Goal: Task Accomplishment & Management: Manage account settings

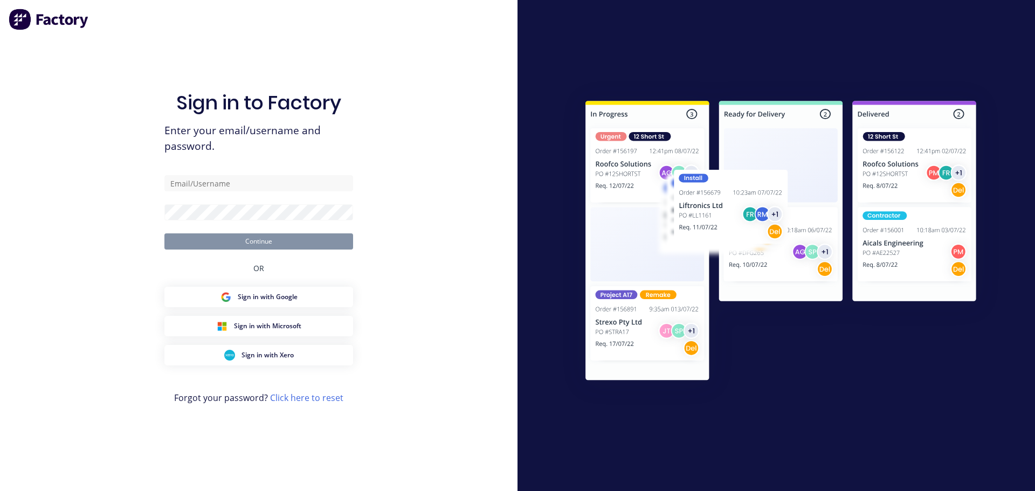
click at [0, 490] on com-1password-button at bounding box center [0, 491] width 0 height 0
type input "[EMAIL_ADDRESS][DOMAIN_NAME]"
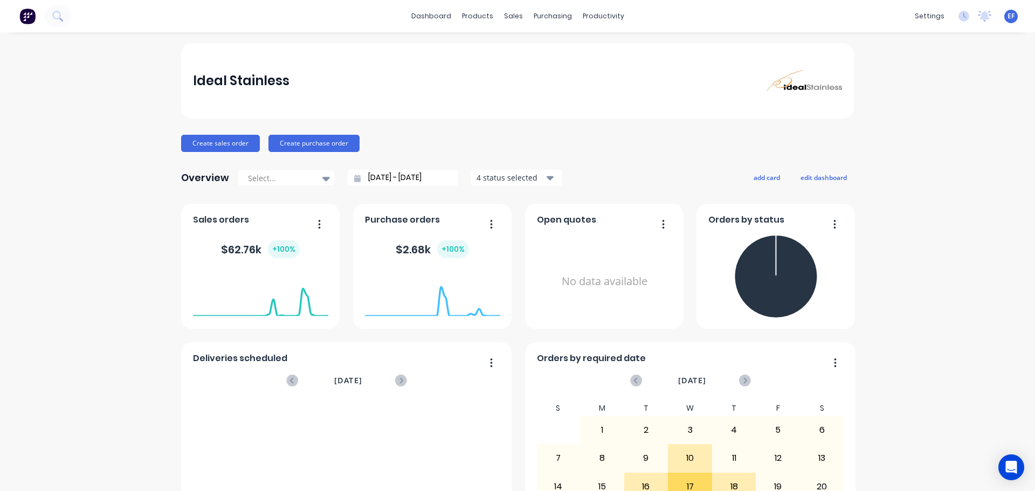
click at [531, 40] on div "dashboard products sales purchasing productivity dashboard products Product Cat…" at bounding box center [517, 245] width 1035 height 491
drag, startPoint x: 487, startPoint y: 54, endPoint x: 482, endPoint y: 49, distance: 7.3
click at [487, 54] on link "Product Catalogue" at bounding box center [526, 51] width 143 height 22
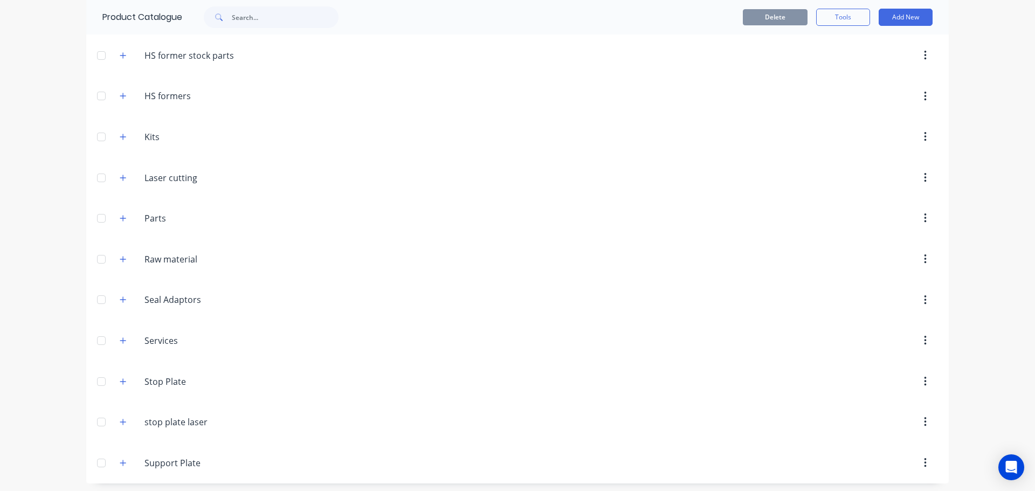
scroll to position [285, 0]
click at [120, 380] on icon "button" at bounding box center [123, 379] width 6 height 8
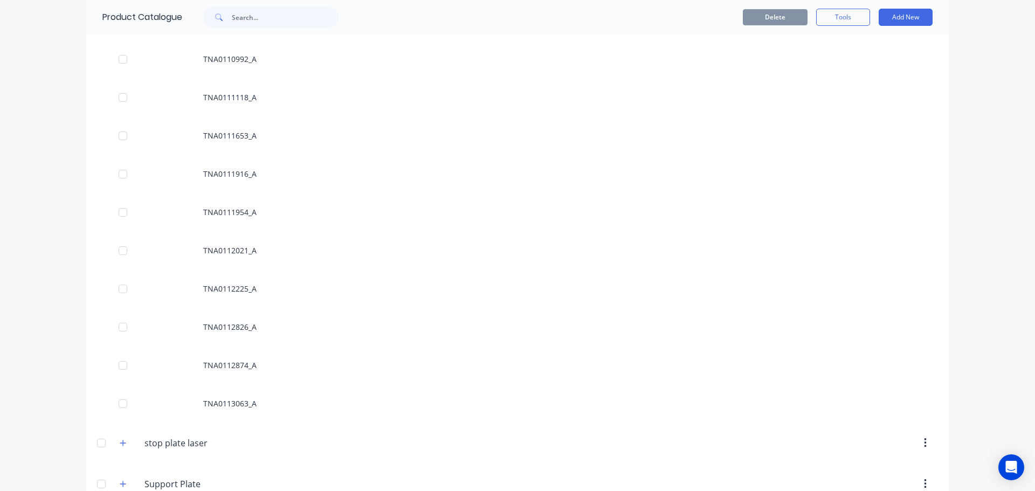
scroll to position [13026, 0]
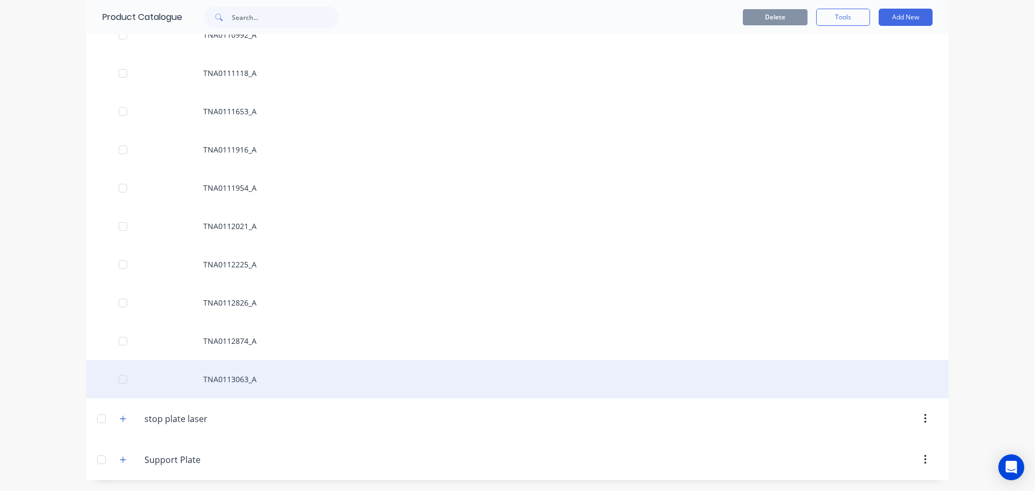
click at [271, 370] on div "TNA0113063_A" at bounding box center [517, 379] width 862 height 38
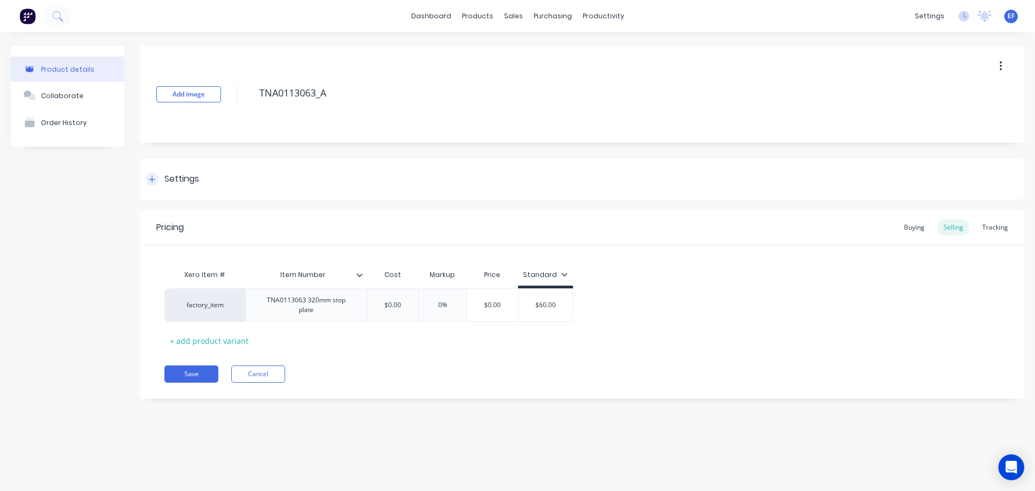
click at [156, 179] on div at bounding box center [152, 178] width 13 height 13
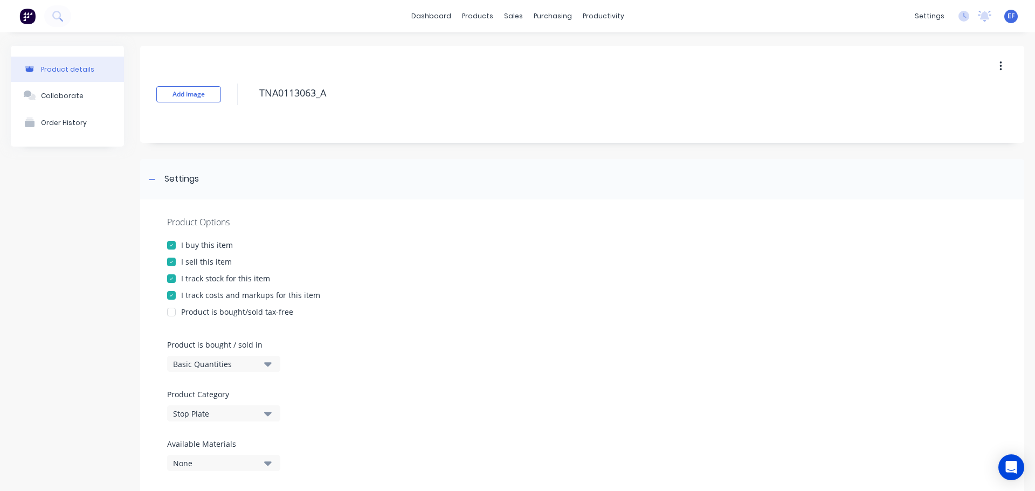
click at [171, 275] on div at bounding box center [172, 279] width 22 height 22
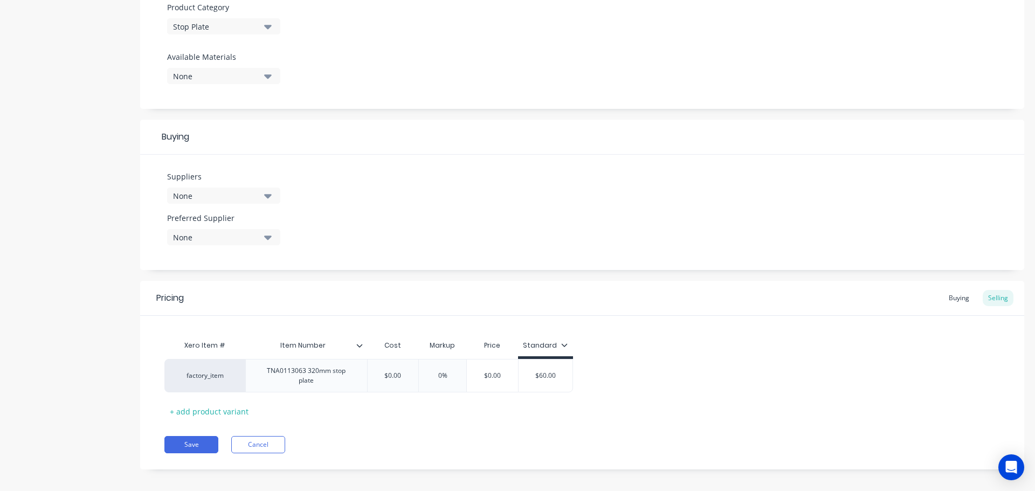
scroll to position [390, 0]
click at [187, 437] on button "Save" at bounding box center [191, 441] width 54 height 17
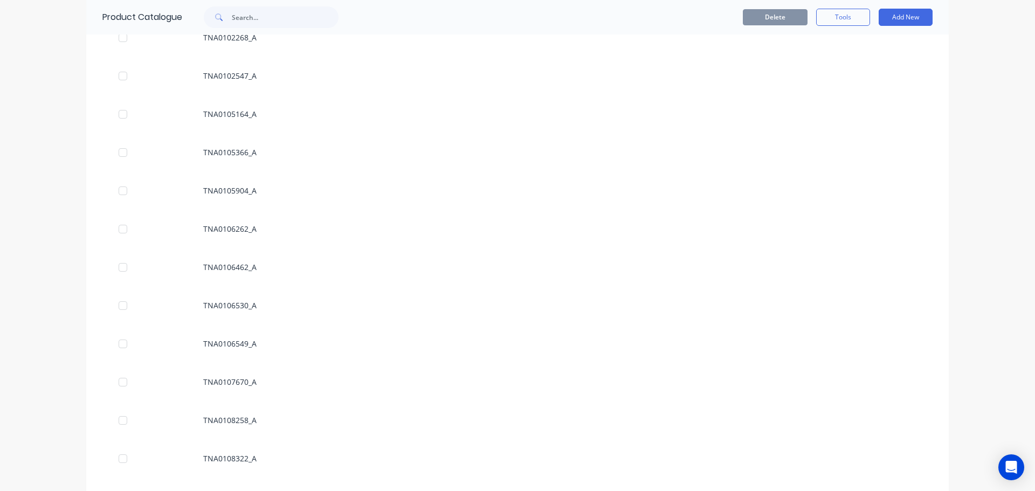
scroll to position [13026, 0]
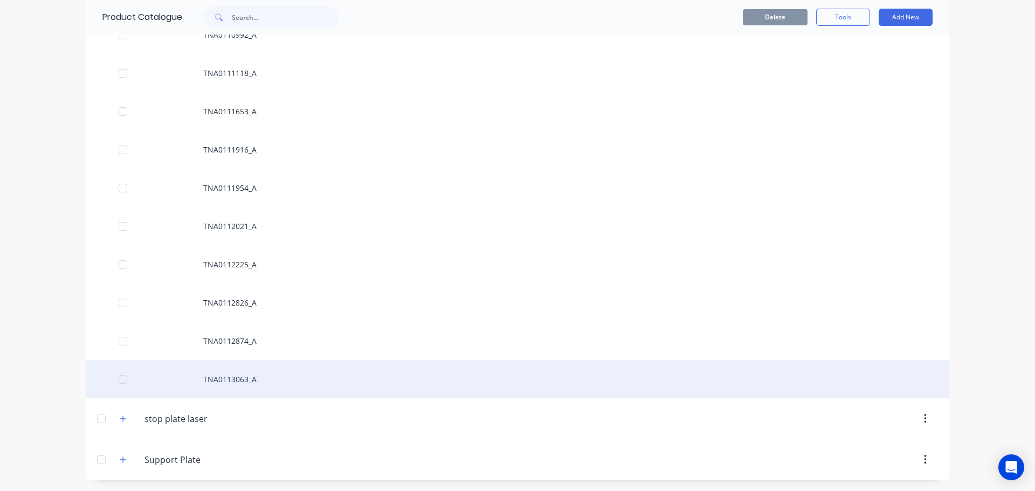
click at [231, 384] on div "TNA0113063_A" at bounding box center [517, 379] width 862 height 38
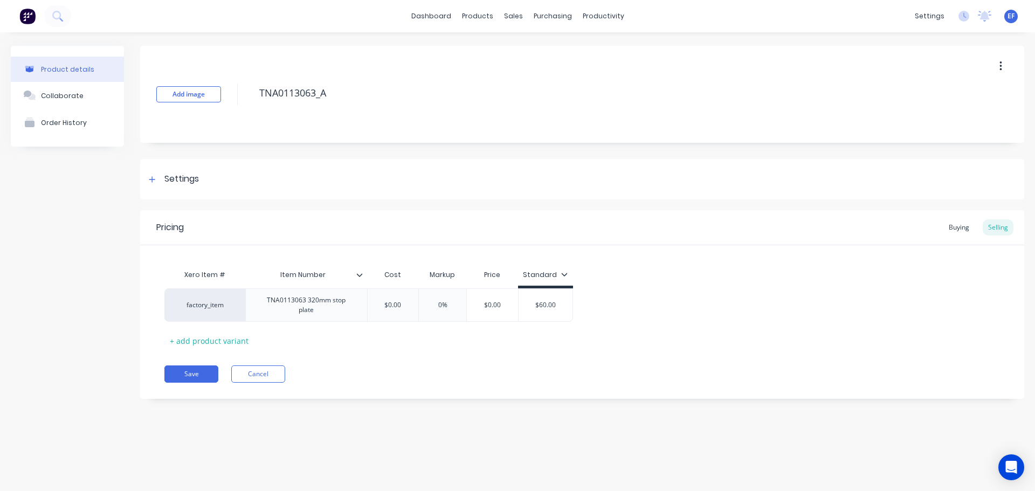
drag, startPoint x: 340, startPoint y: 93, endPoint x: 252, endPoint y: 97, distance: 87.9
click at [252, 97] on div "Add image TNA0113063_A" at bounding box center [582, 94] width 884 height 97
click at [156, 176] on div at bounding box center [152, 178] width 13 height 13
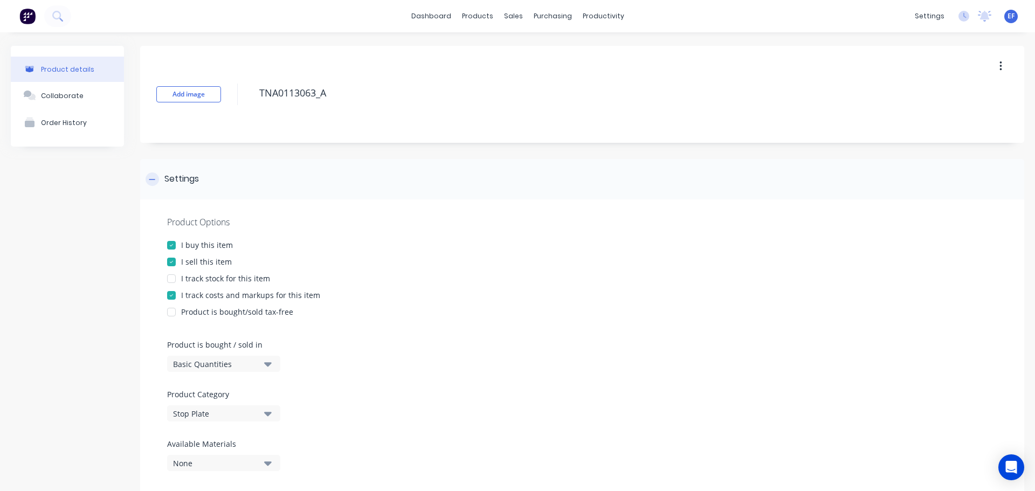
click at [156, 176] on div at bounding box center [152, 178] width 13 height 13
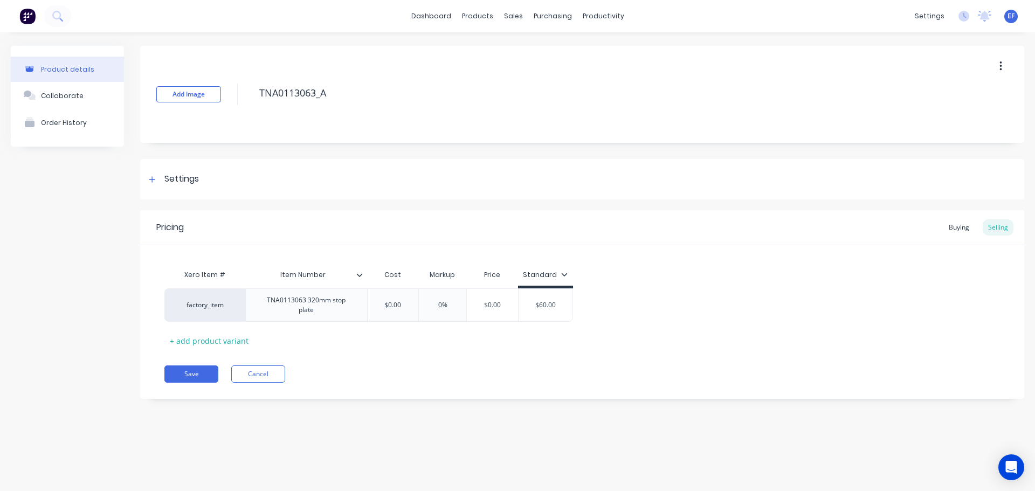
drag, startPoint x: 323, startPoint y: 97, endPoint x: 231, endPoint y: 97, distance: 92.7
click at [231, 97] on div "Add image TNA0113063_A" at bounding box center [582, 94] width 884 height 97
click at [255, 366] on button "Cancel" at bounding box center [258, 373] width 54 height 17
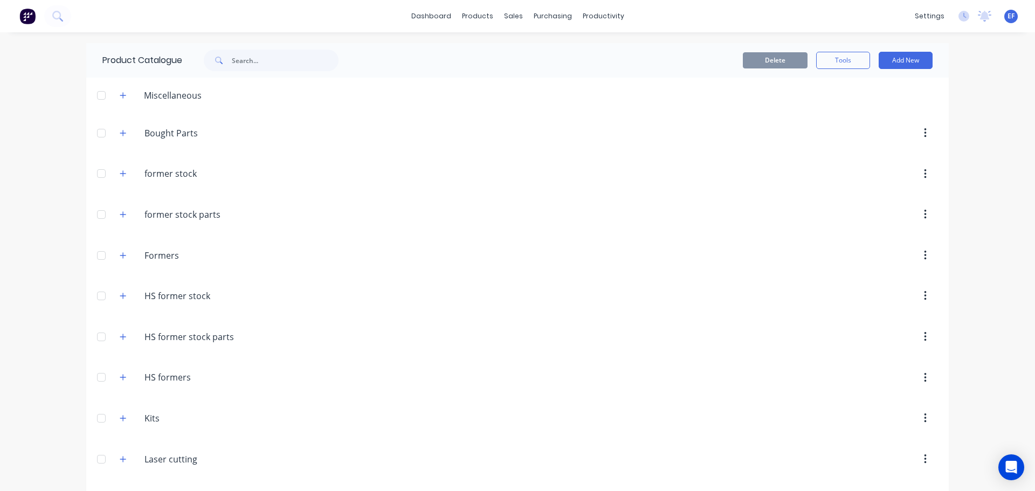
scroll to position [13026, 0]
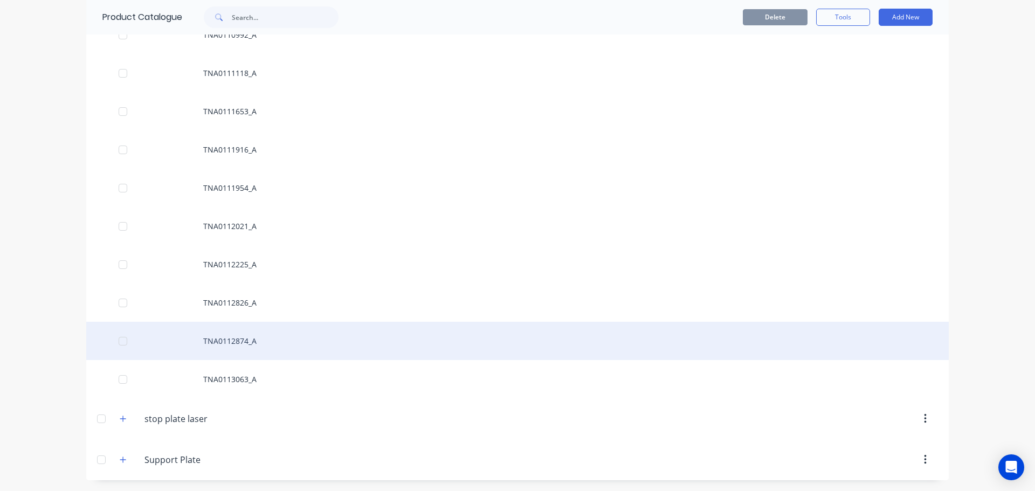
click at [243, 335] on div "TNA0112874_A" at bounding box center [517, 341] width 862 height 38
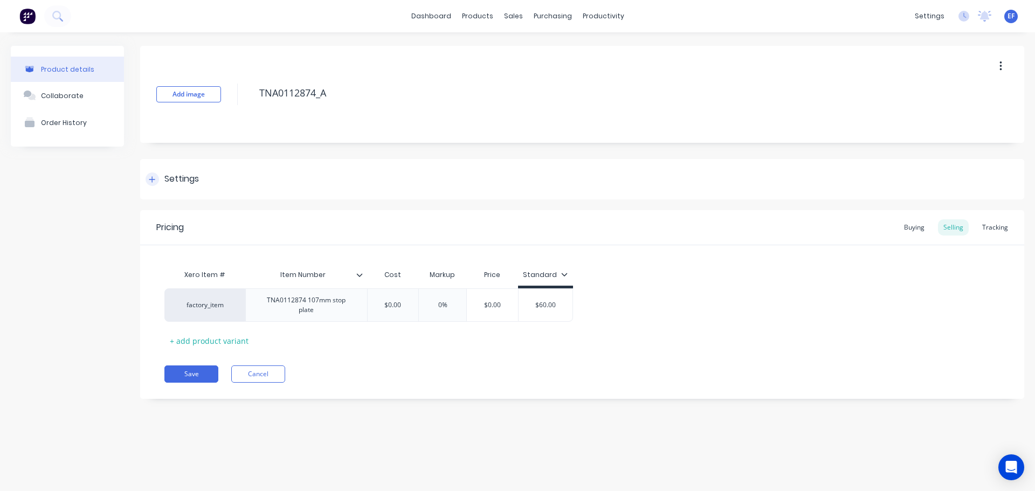
click at [154, 181] on icon at bounding box center [152, 180] width 6 height 8
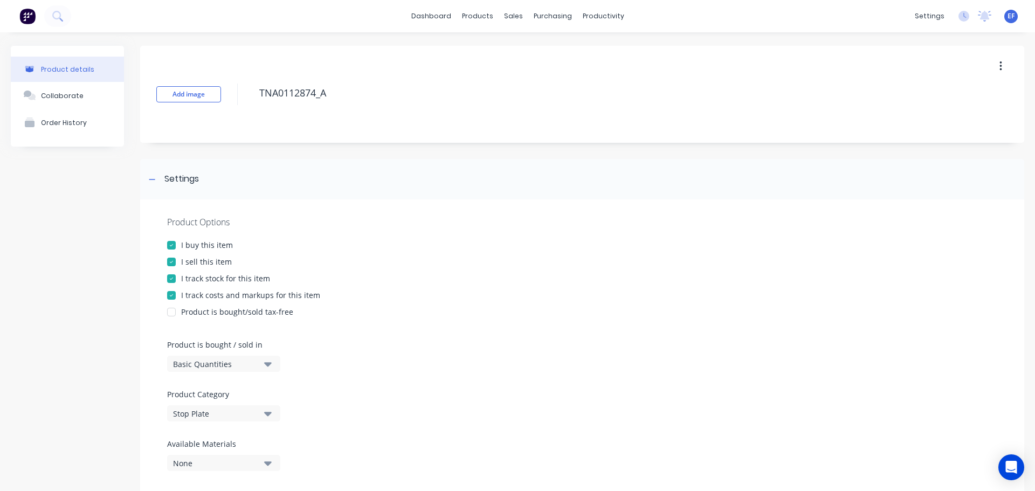
click at [179, 278] on div at bounding box center [172, 279] width 22 height 22
drag, startPoint x: 328, startPoint y: 99, endPoint x: 244, endPoint y: 99, distance: 84.1
click at [244, 99] on div "Add image TNA0112874_A" at bounding box center [582, 94] width 884 height 97
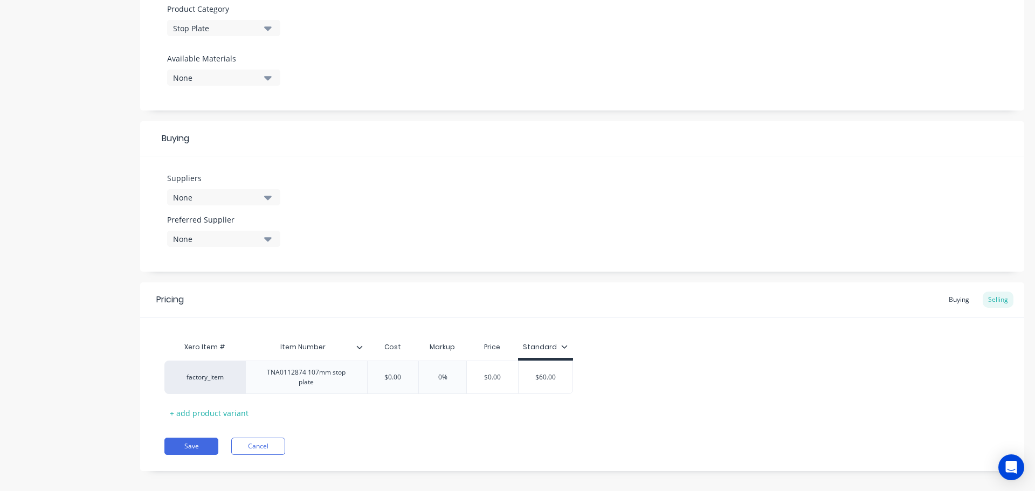
scroll to position [390, 0]
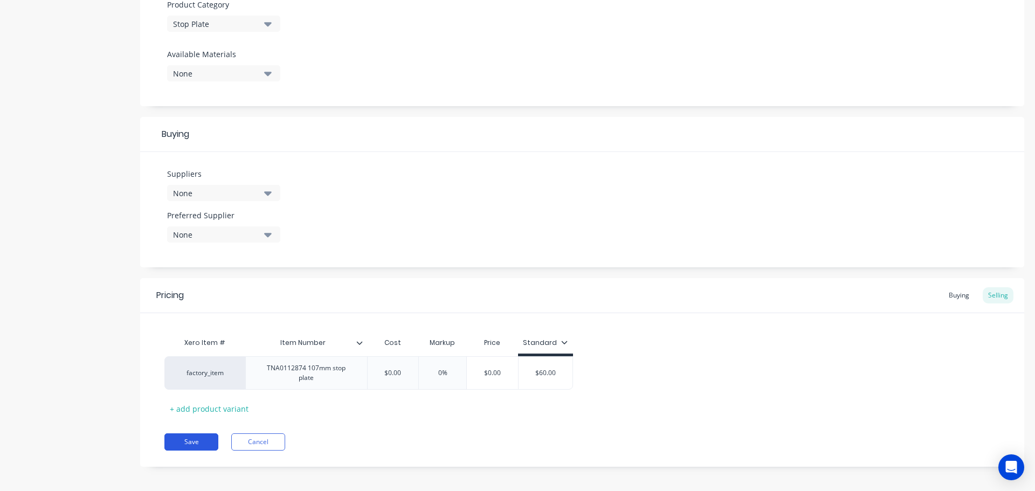
click at [183, 433] on button "Save" at bounding box center [191, 441] width 54 height 17
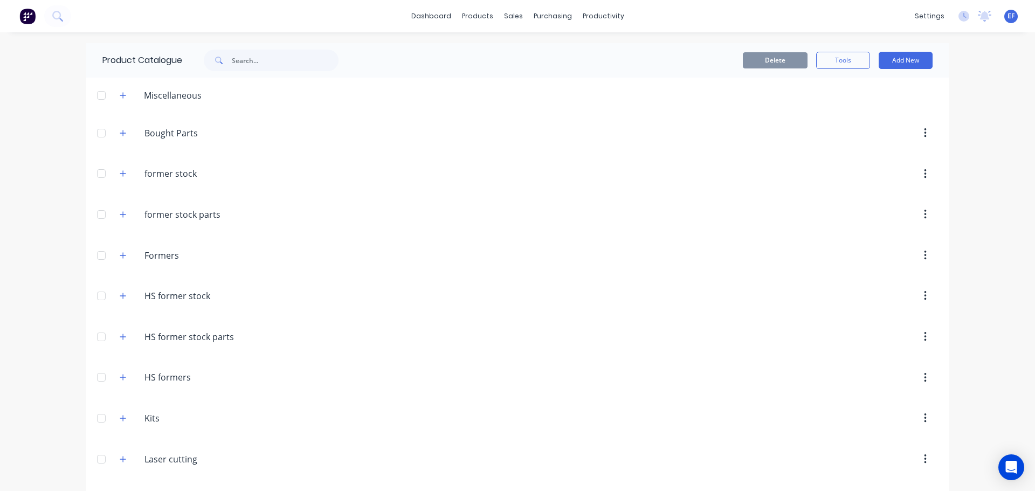
scroll to position [13026, 0]
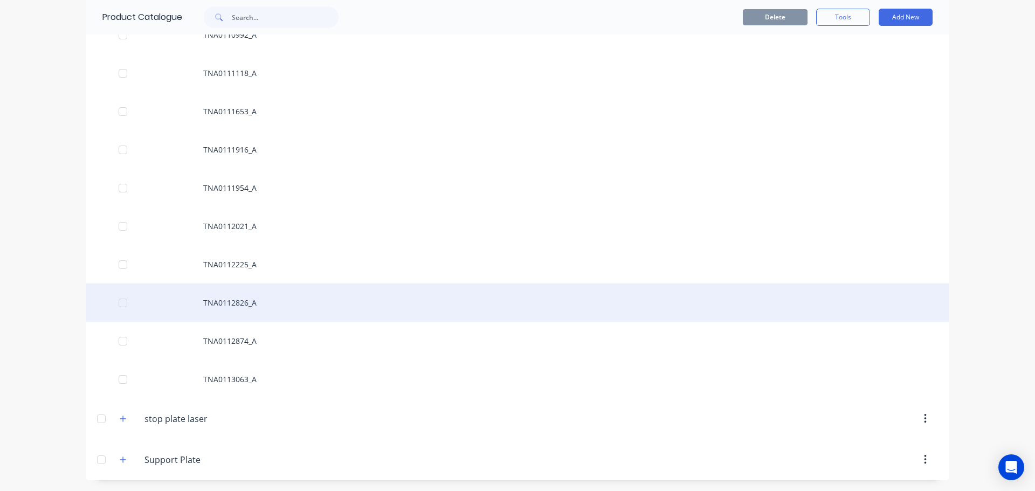
click at [253, 305] on div "TNA0112826_A" at bounding box center [517, 302] width 862 height 38
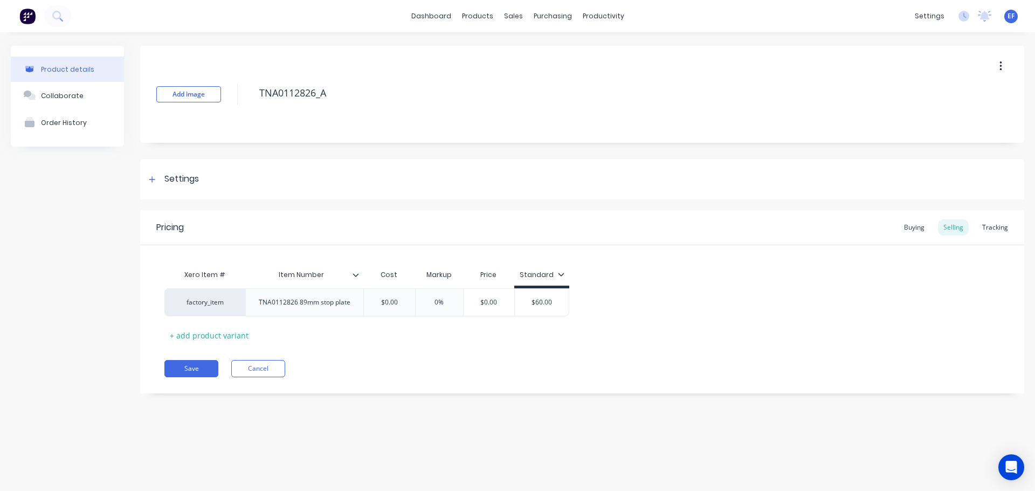
drag, startPoint x: 335, startPoint y: 91, endPoint x: 243, endPoint y: 94, distance: 92.2
click at [243, 94] on div "Add image TNA0112826_A" at bounding box center [582, 94] width 884 height 97
click at [167, 178] on div "Settings" at bounding box center [181, 178] width 34 height 13
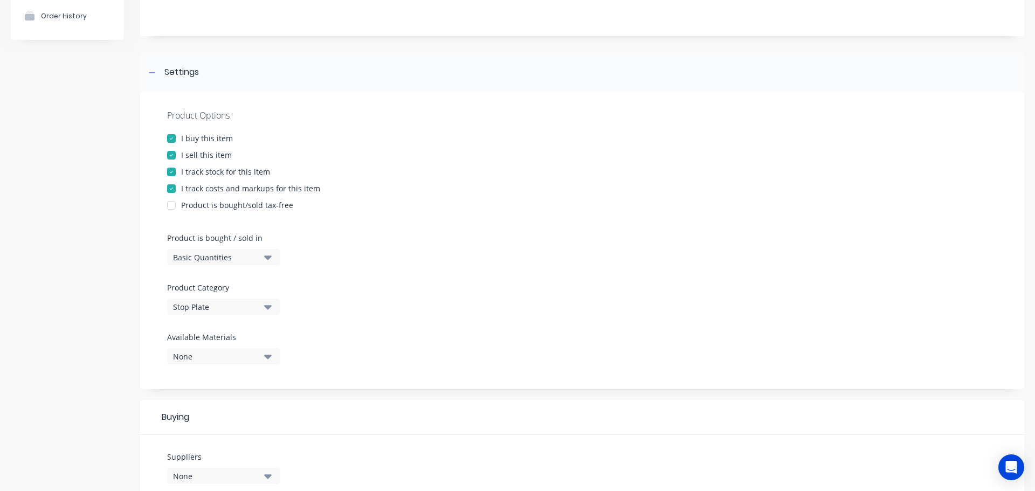
scroll to position [108, 0]
click at [190, 171] on div "I track stock for this item" at bounding box center [225, 170] width 89 height 11
click at [156, 72] on div at bounding box center [152, 71] width 13 height 13
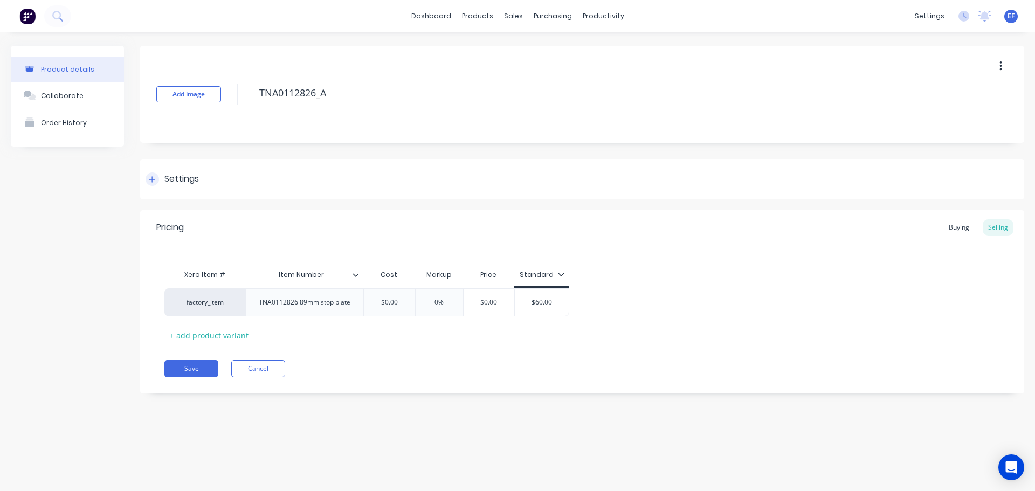
scroll to position [0, 0]
click at [151, 179] on icon at bounding box center [152, 179] width 6 height 6
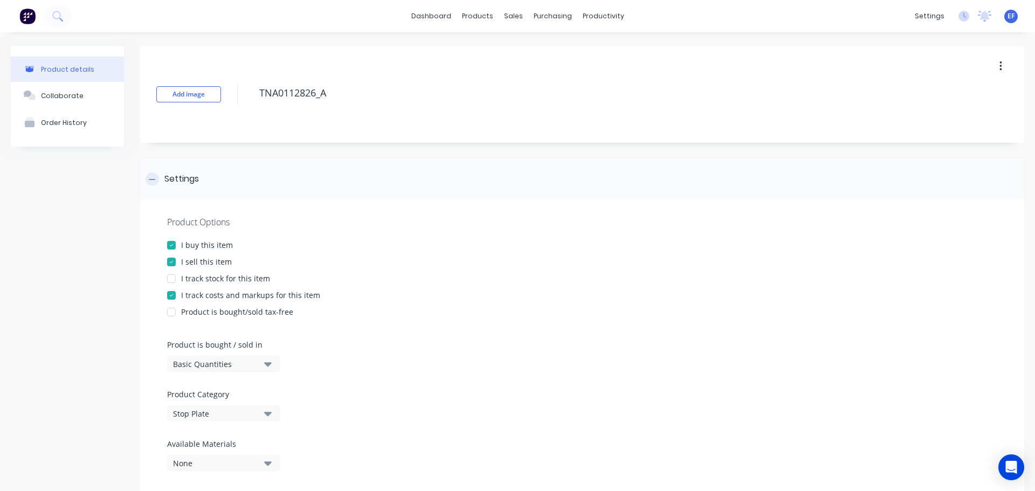
click at [151, 179] on icon at bounding box center [152, 179] width 6 height 1
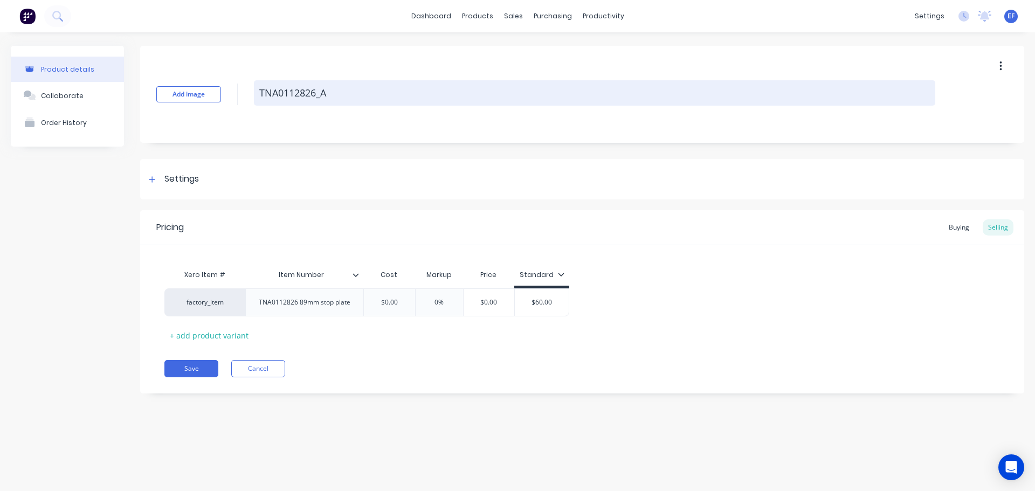
drag, startPoint x: 331, startPoint y: 93, endPoint x: 260, endPoint y: 100, distance: 71.5
click at [260, 100] on textarea "TNA0112826_A" at bounding box center [594, 92] width 681 height 25
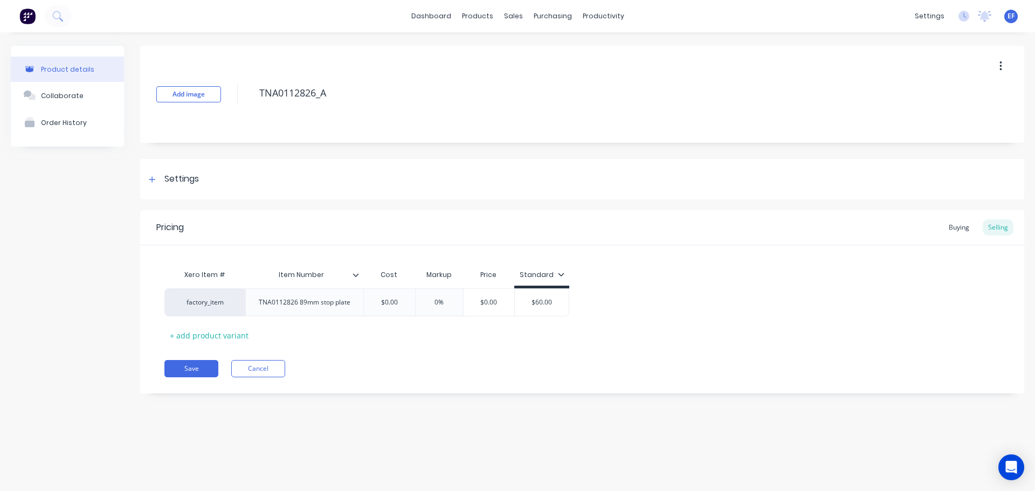
click at [189, 378] on div "Pricing Buying Selling Xero Item # Item Number Cost Markup Price Standard facto…" at bounding box center [582, 301] width 884 height 183
click at [192, 371] on button "Save" at bounding box center [191, 368] width 54 height 17
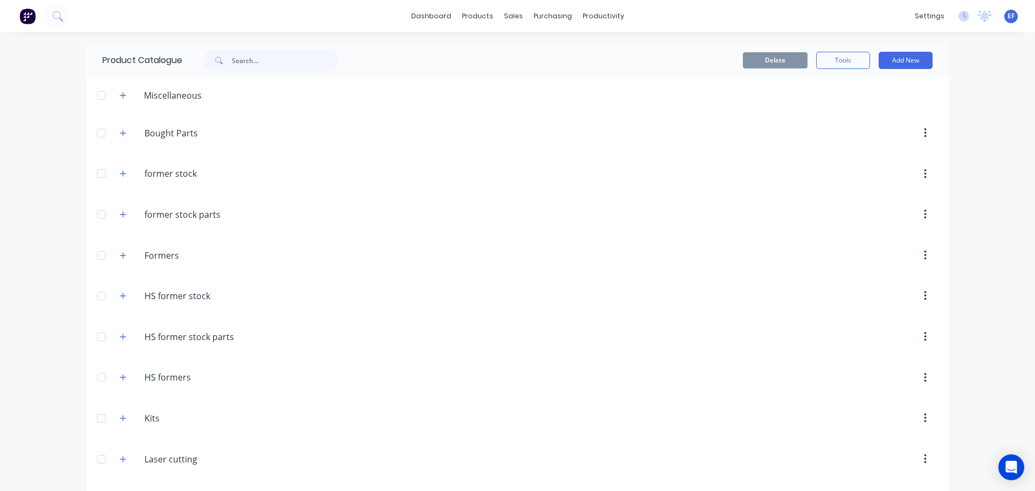
scroll to position [13026, 0]
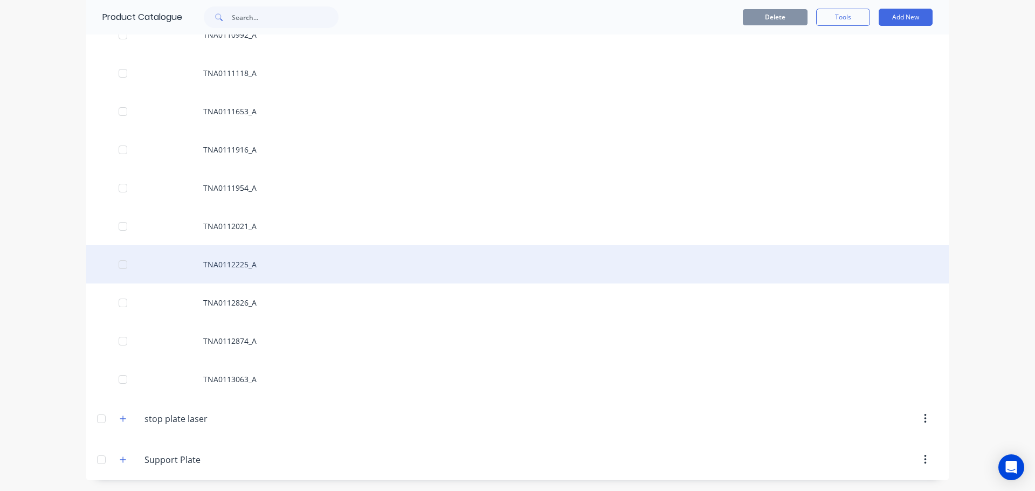
click at [301, 266] on div "TNA0112225_A" at bounding box center [517, 264] width 862 height 38
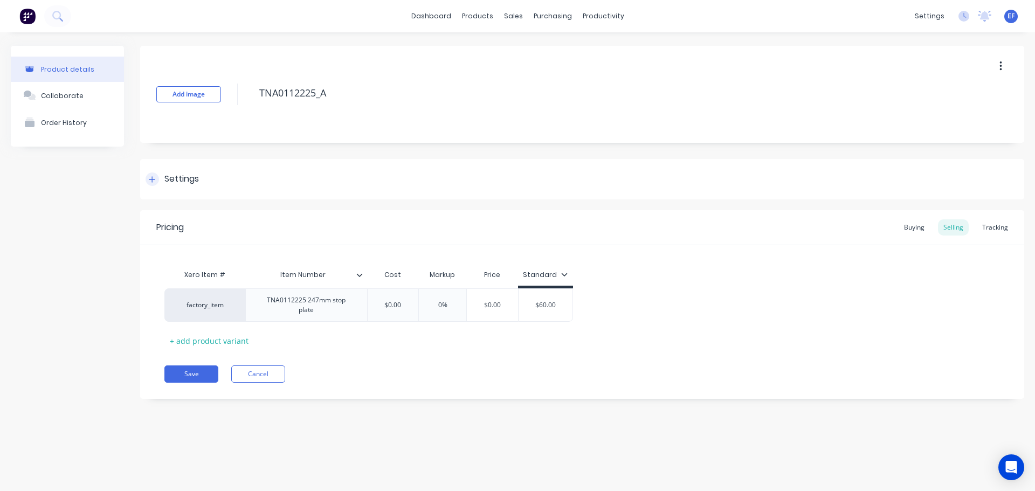
click at [144, 178] on div "Settings" at bounding box center [582, 179] width 884 height 40
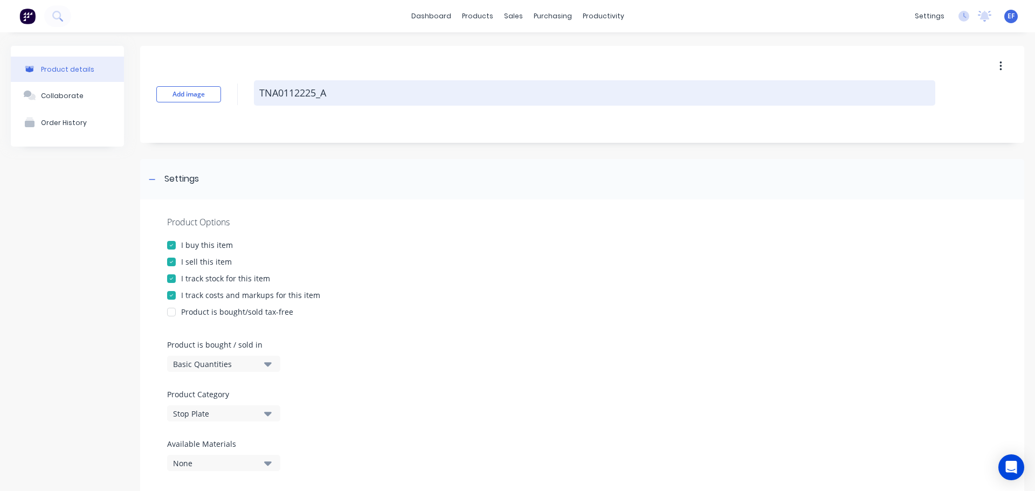
drag, startPoint x: 334, startPoint y: 95, endPoint x: 254, endPoint y: 100, distance: 79.4
click at [254, 100] on textarea "TNA0112225_A" at bounding box center [594, 92] width 681 height 25
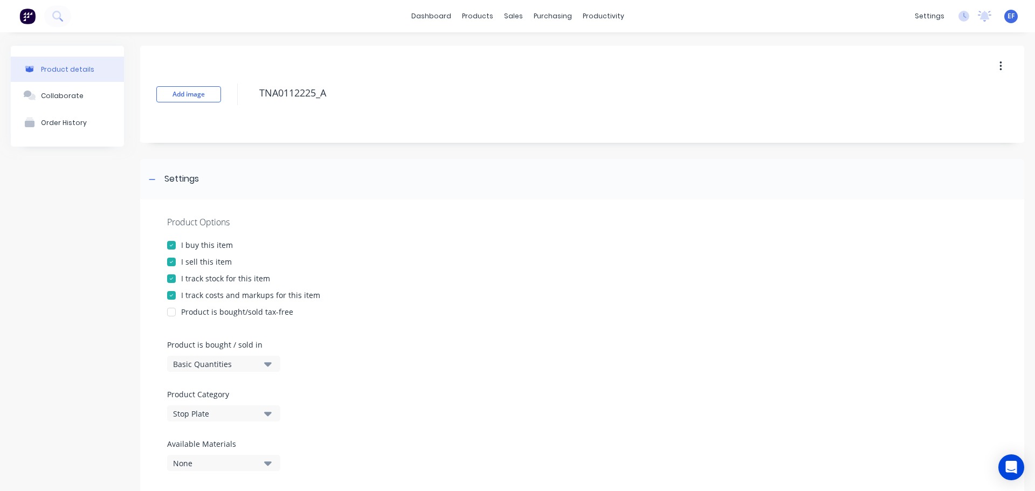
click at [197, 277] on div "I track stock for this item" at bounding box center [225, 278] width 89 height 11
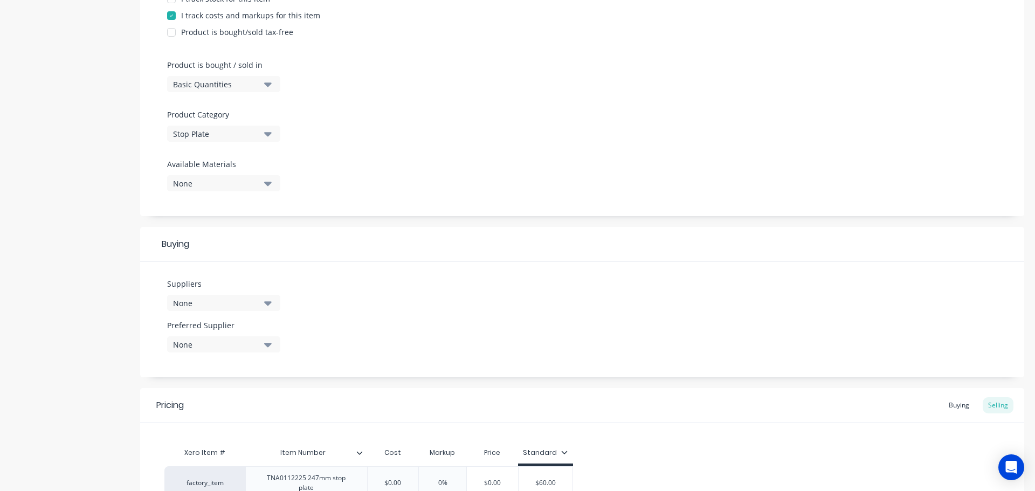
scroll to position [377, 0]
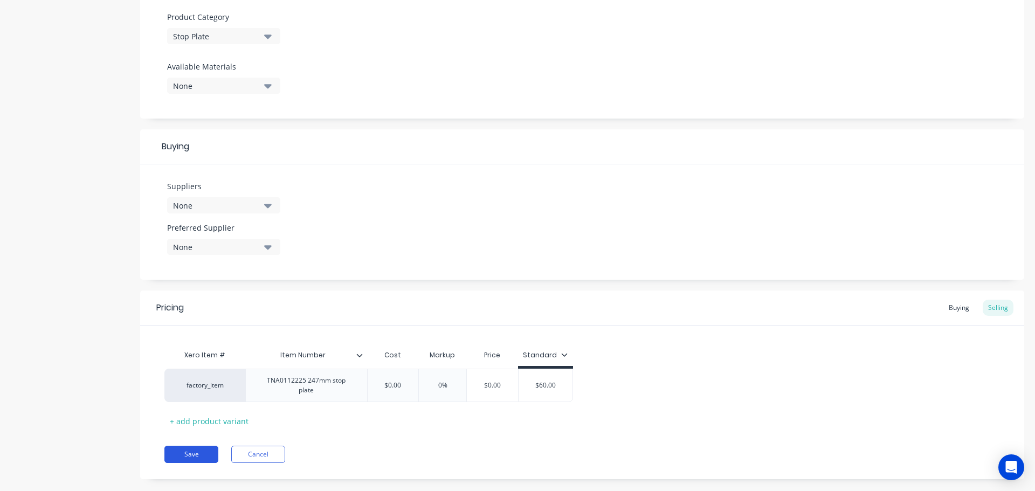
click at [189, 451] on button "Save" at bounding box center [191, 454] width 54 height 17
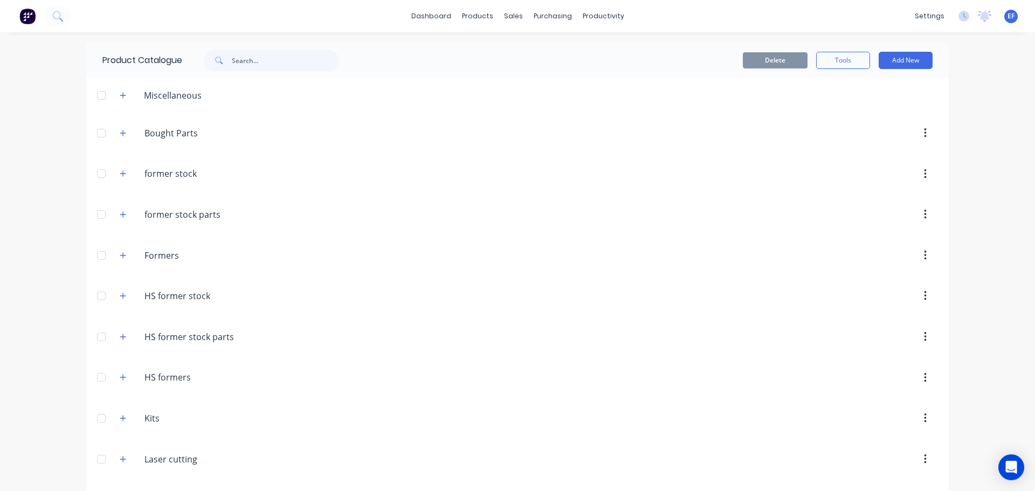
scroll to position [13026, 0]
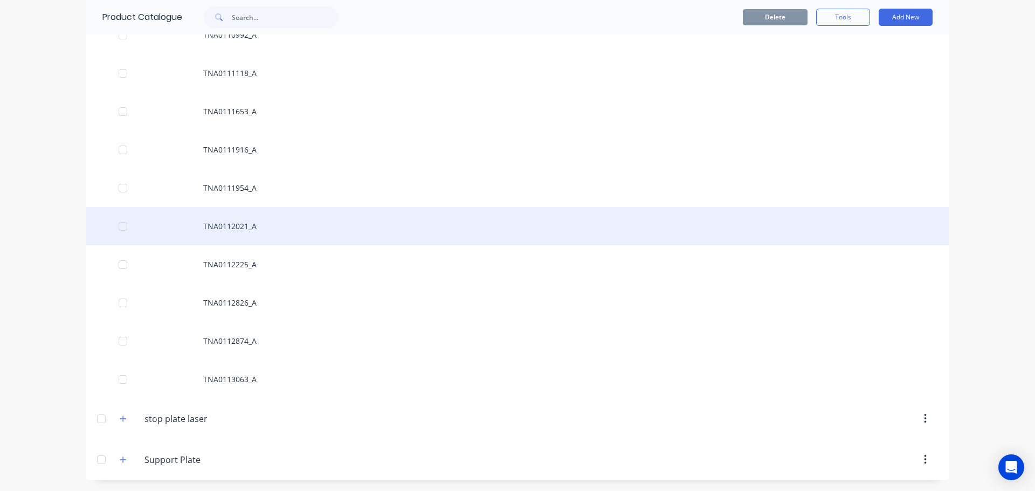
click at [251, 224] on div "TNA0112021_A" at bounding box center [517, 226] width 862 height 38
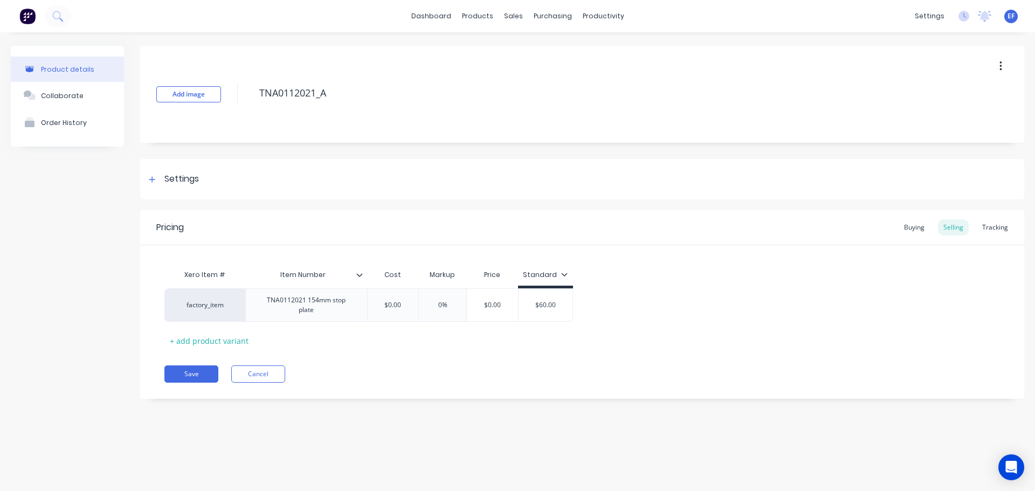
drag, startPoint x: 329, startPoint y: 95, endPoint x: 251, endPoint y: 96, distance: 78.1
click at [251, 96] on div "Add image TNA0112021_A" at bounding box center [582, 94] width 884 height 97
click at [180, 177] on div "Settings" at bounding box center [181, 178] width 34 height 13
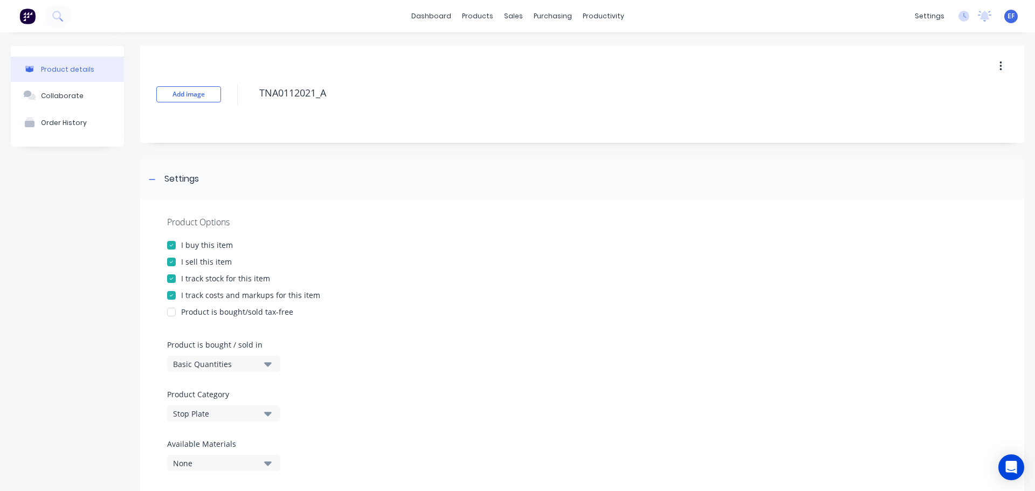
click at [180, 283] on div at bounding box center [172, 279] width 22 height 22
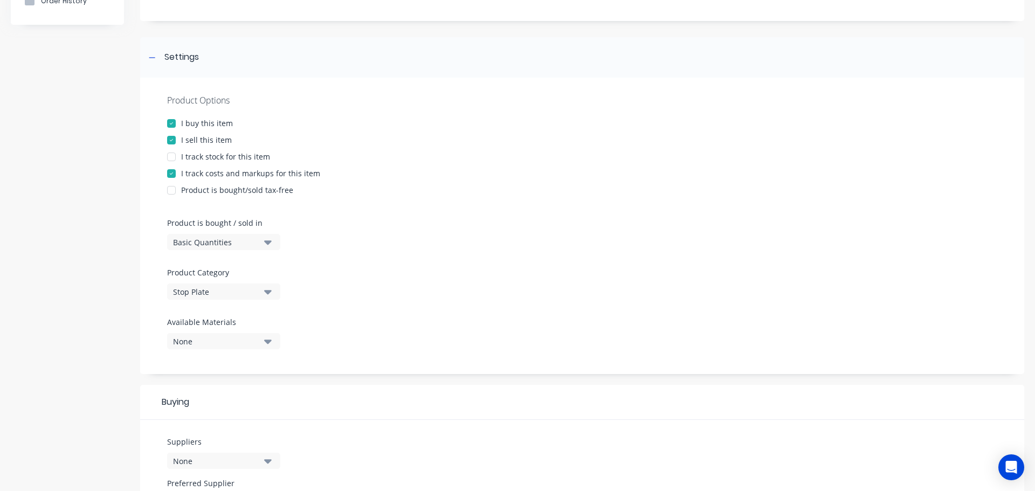
scroll to position [377, 0]
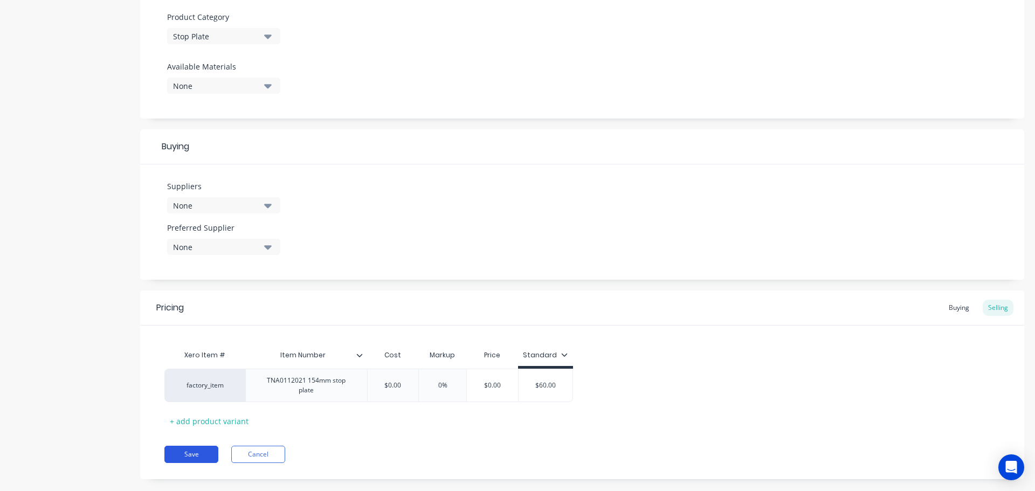
click at [197, 446] on button "Save" at bounding box center [191, 454] width 54 height 17
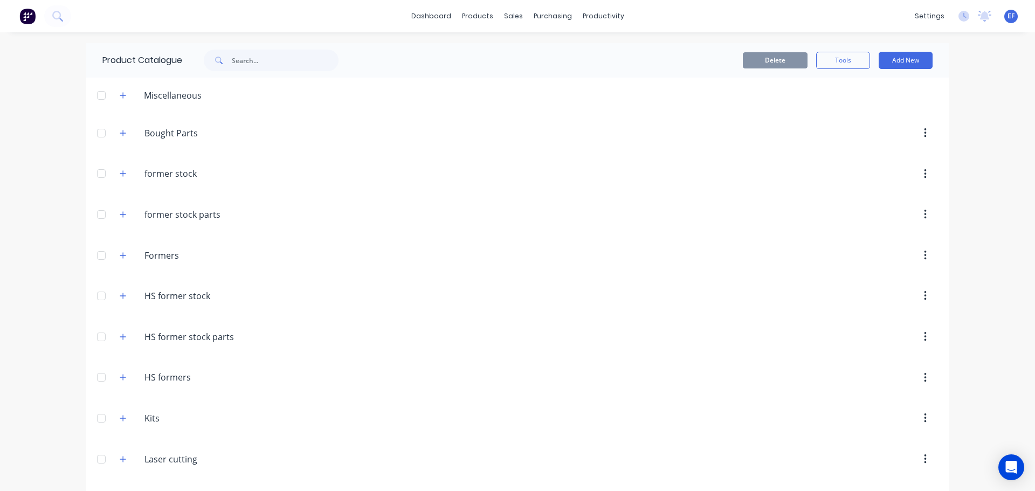
scroll to position [13007, 0]
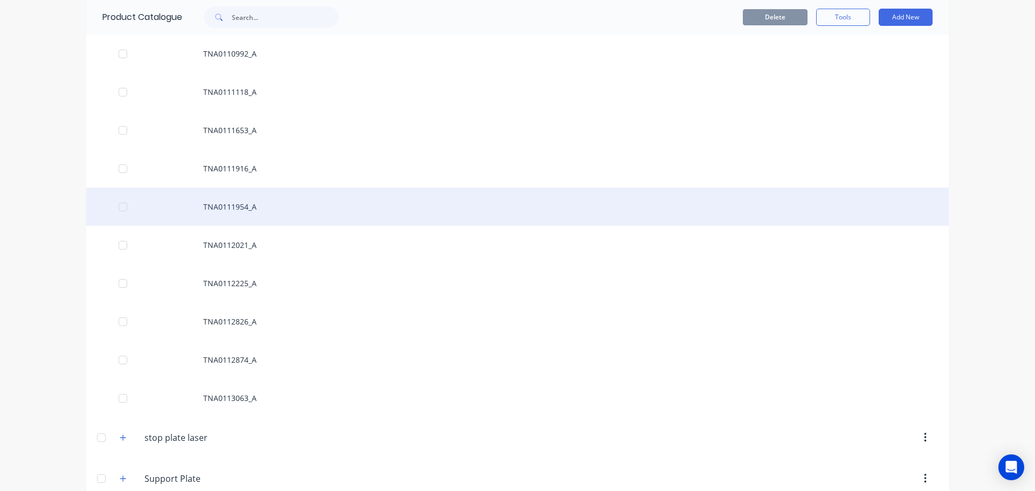
click at [267, 211] on div "TNA0111954_A" at bounding box center [517, 207] width 862 height 38
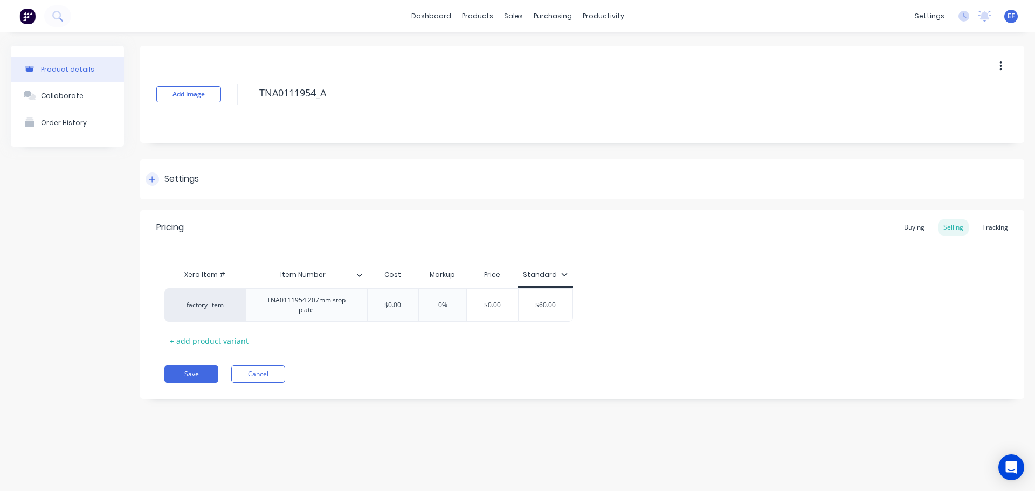
click at [179, 182] on div "Settings" at bounding box center [181, 178] width 34 height 13
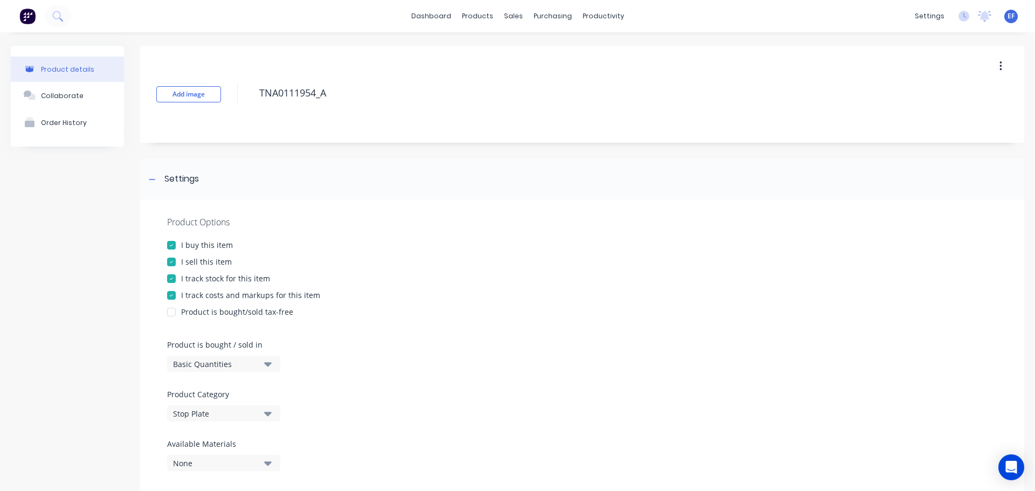
click at [171, 276] on div at bounding box center [172, 279] width 22 height 22
drag, startPoint x: 334, startPoint y: 95, endPoint x: 223, endPoint y: 99, distance: 111.1
click at [223, 99] on div "Add image TNA0111954_A" at bounding box center [582, 94] width 884 height 97
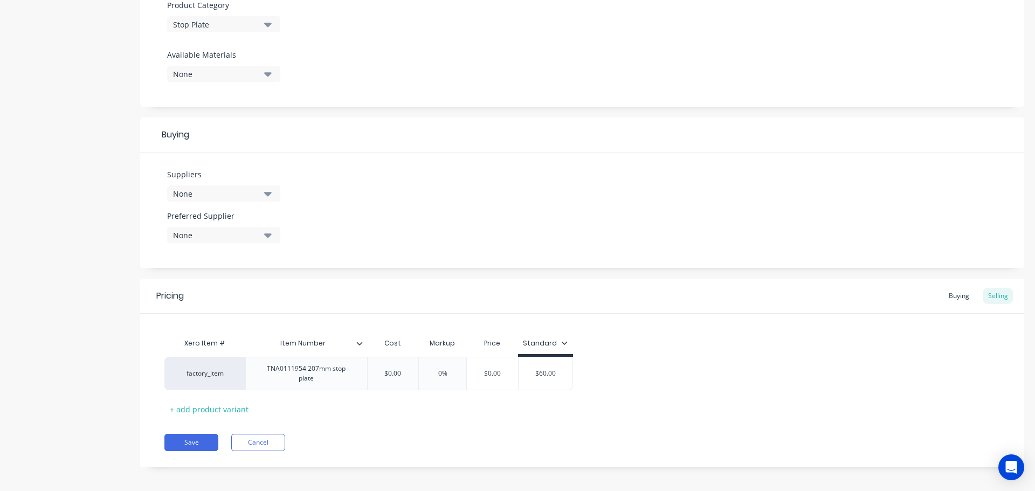
scroll to position [390, 0]
drag, startPoint x: 191, startPoint y: 434, endPoint x: 192, endPoint y: 425, distance: 9.2
click at [192, 434] on button "Save" at bounding box center [191, 441] width 54 height 17
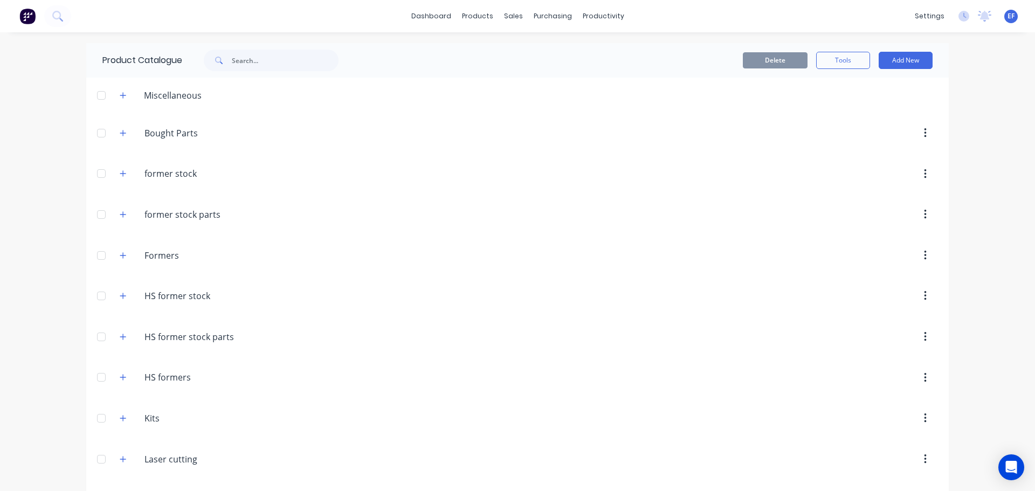
scroll to position [12969, 0]
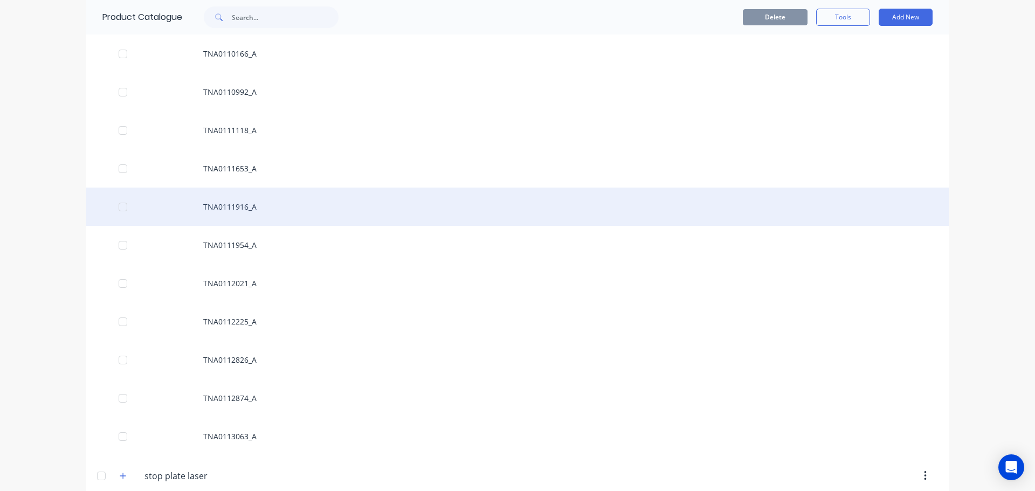
click at [310, 218] on div "TNA0111916_A" at bounding box center [517, 207] width 862 height 38
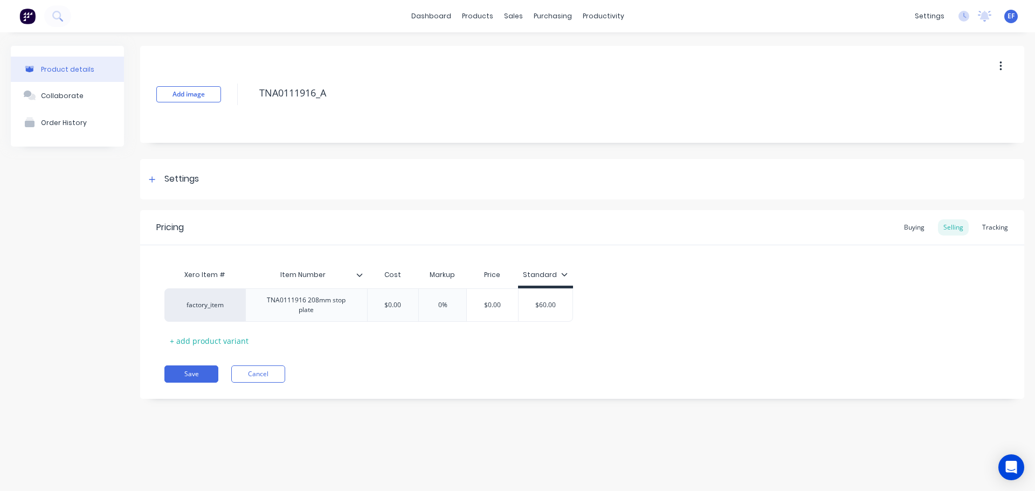
drag, startPoint x: 328, startPoint y: 92, endPoint x: 231, endPoint y: 93, distance: 97.6
click at [233, 92] on div "Add image TNA0111916_A" at bounding box center [582, 94] width 884 height 97
click at [139, 182] on div "Product details Collaborate Order History Add image TNA0111916_A Settings Produ…" at bounding box center [517, 230] width 1013 height 369
click at [163, 179] on div "Settings" at bounding box center [172, 178] width 53 height 13
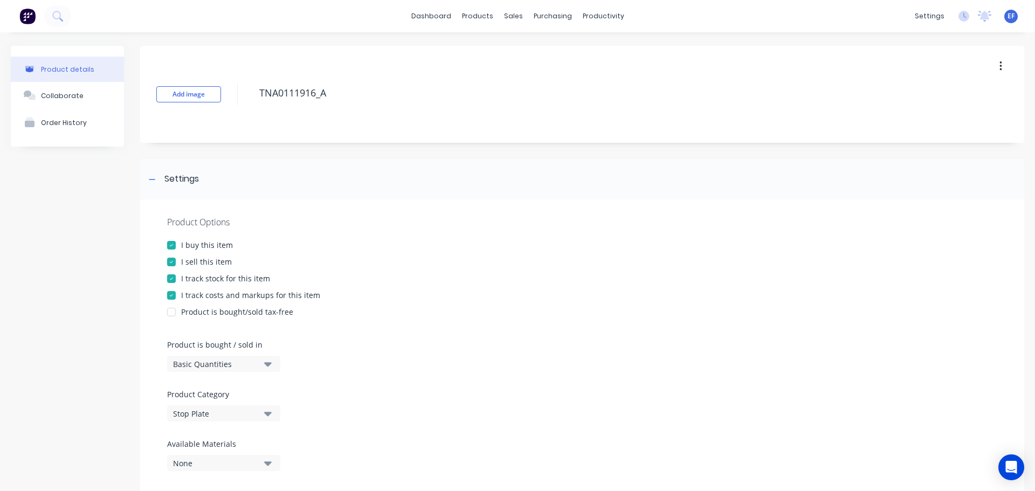
click at [172, 279] on div at bounding box center [172, 279] width 22 height 22
click at [150, 181] on icon at bounding box center [152, 180] width 6 height 8
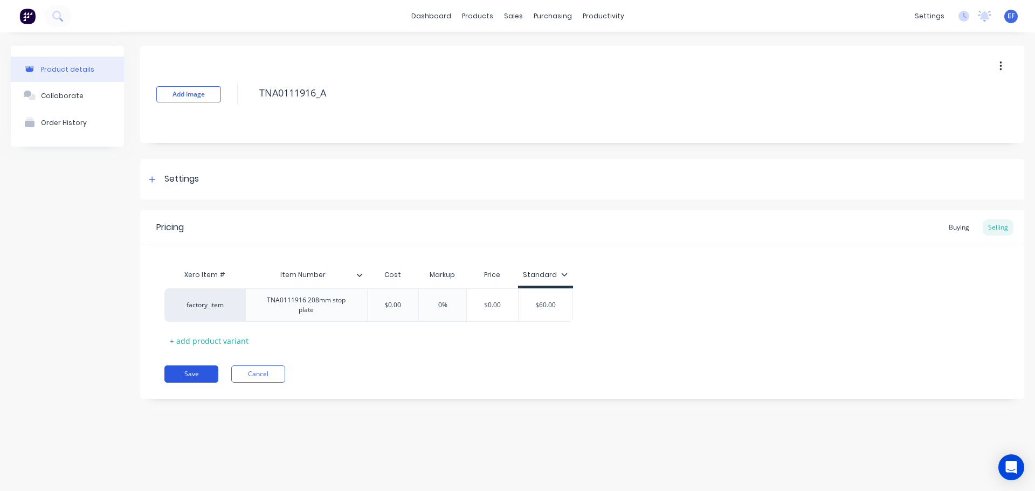
click at [191, 365] on button "Save" at bounding box center [191, 373] width 54 height 17
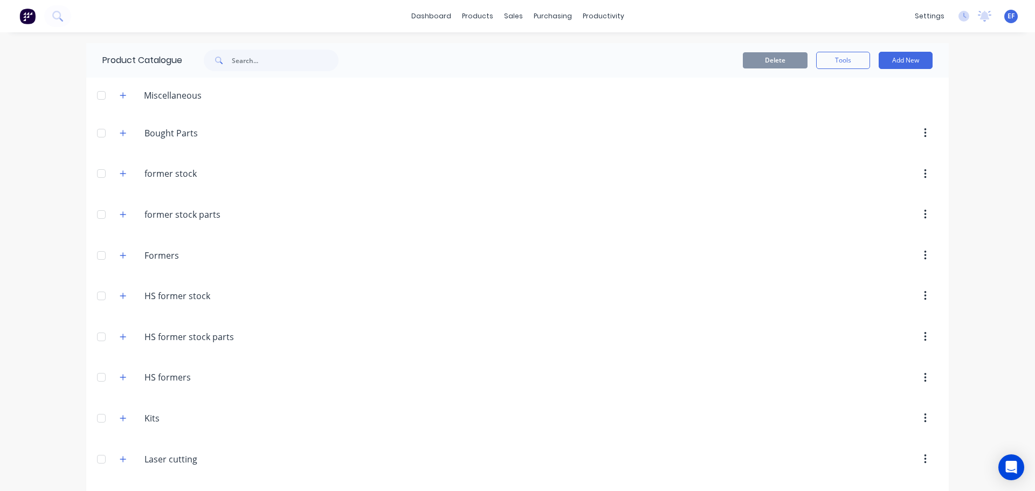
scroll to position [12931, 0]
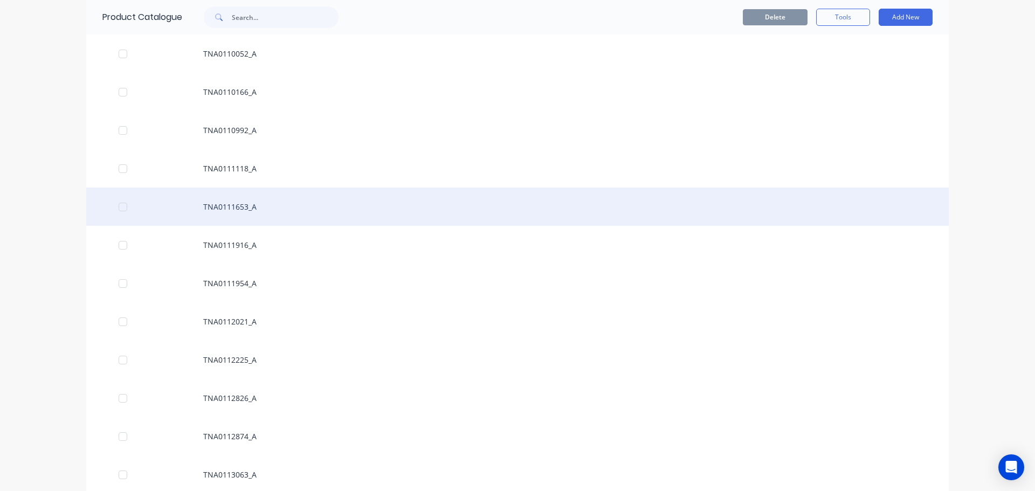
click at [223, 200] on div "TNA0111653_A" at bounding box center [517, 207] width 862 height 38
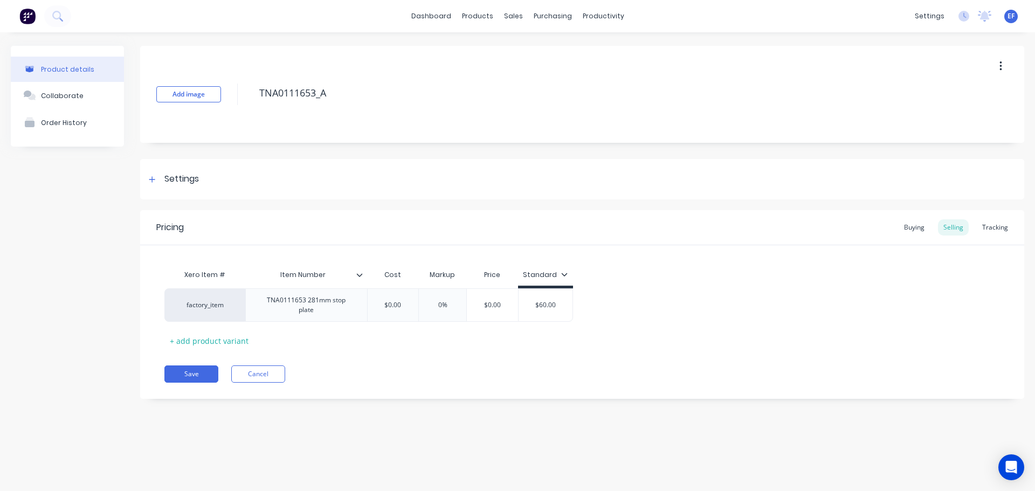
click at [177, 203] on div "Add image TNA0111653_A Settings Product Options I buy this item I sell this ite…" at bounding box center [582, 230] width 884 height 369
click at [181, 184] on div "Settings" at bounding box center [181, 178] width 34 height 13
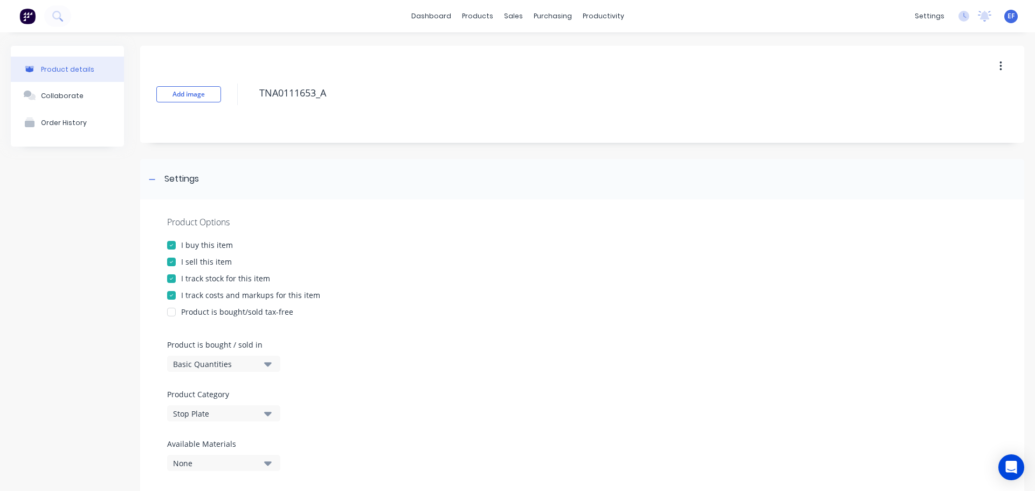
click at [178, 274] on div at bounding box center [172, 279] width 22 height 22
click at [169, 177] on div "Settings" at bounding box center [181, 178] width 34 height 13
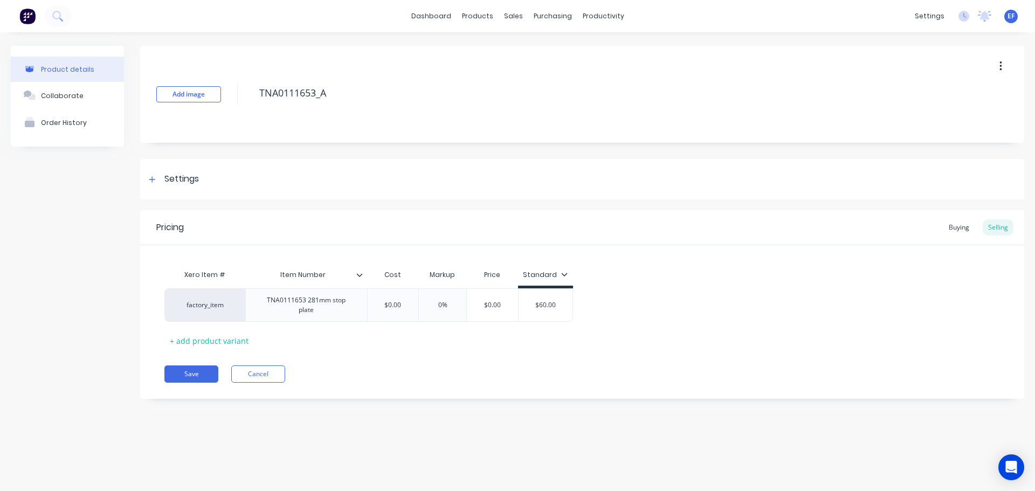
drag, startPoint x: 321, startPoint y: 94, endPoint x: 246, endPoint y: 91, distance: 75.0
click at [246, 91] on div "Add image TNA0111653_A" at bounding box center [582, 94] width 884 height 97
click at [199, 375] on button "Save" at bounding box center [191, 373] width 54 height 17
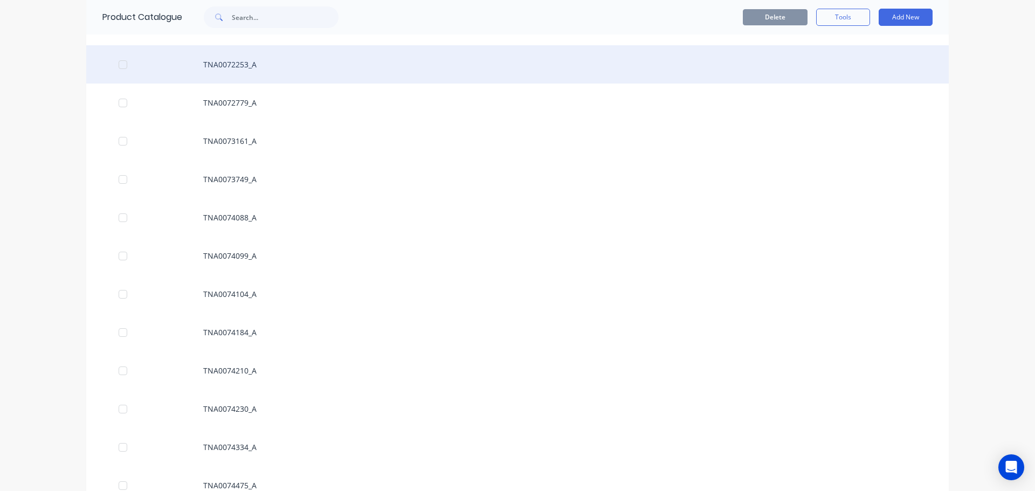
scroll to position [12893, 0]
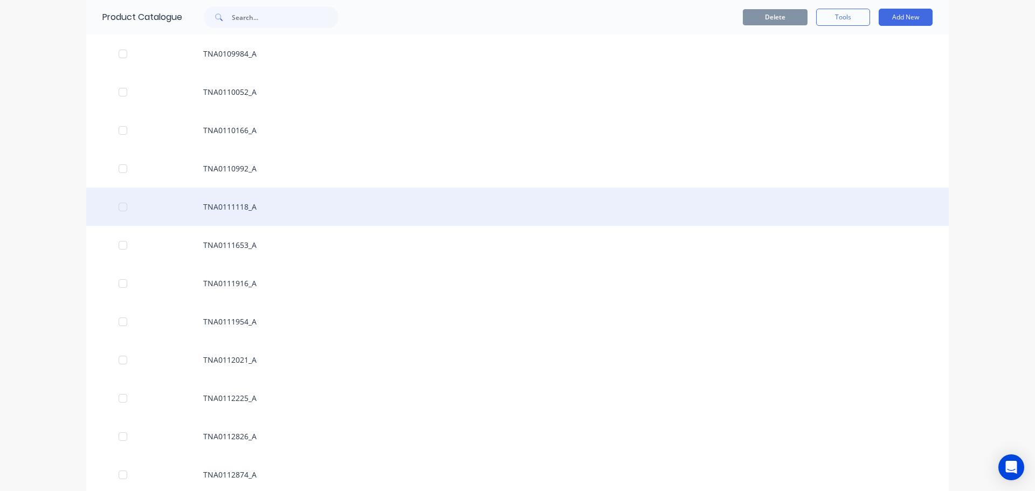
click at [244, 209] on div "TNA0111118_A" at bounding box center [517, 207] width 862 height 38
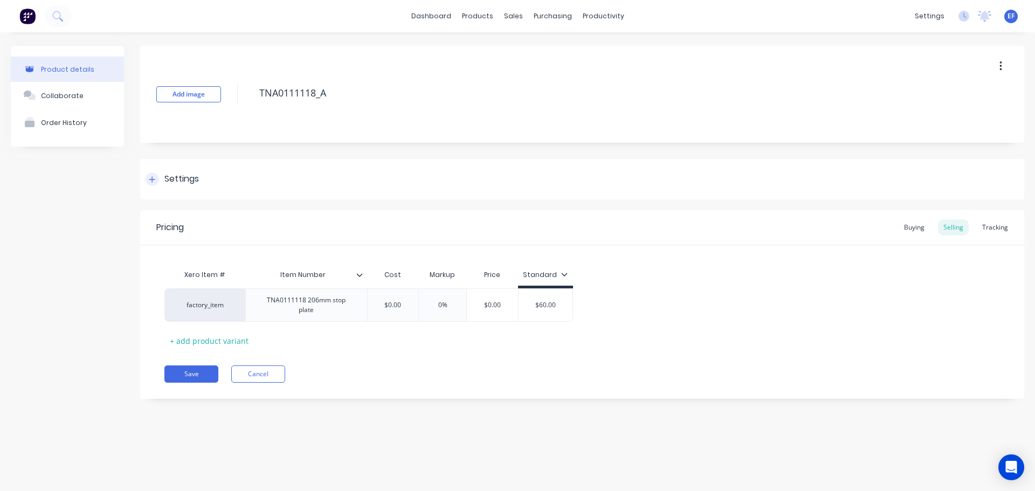
click at [180, 184] on div "Settings" at bounding box center [181, 178] width 34 height 13
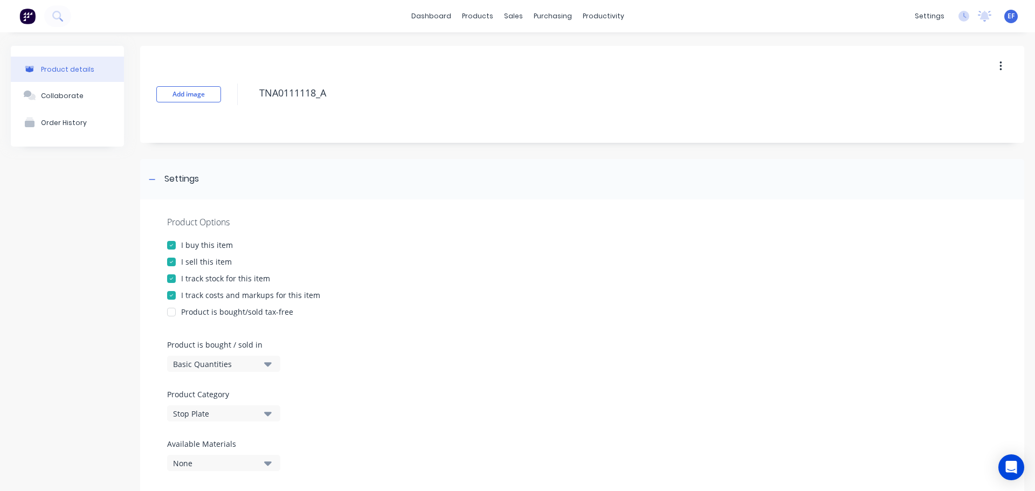
click at [185, 282] on div "I track stock for this item" at bounding box center [225, 278] width 89 height 11
click at [146, 180] on div at bounding box center [152, 178] width 13 height 13
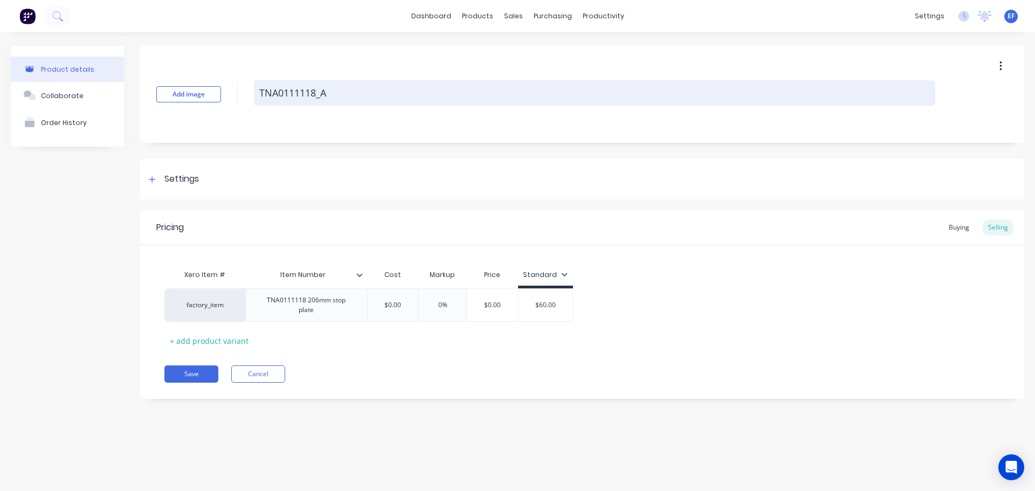
drag, startPoint x: 332, startPoint y: 97, endPoint x: 258, endPoint y: 100, distance: 74.4
click at [258, 100] on textarea "TNA0111118_A" at bounding box center [594, 92] width 681 height 25
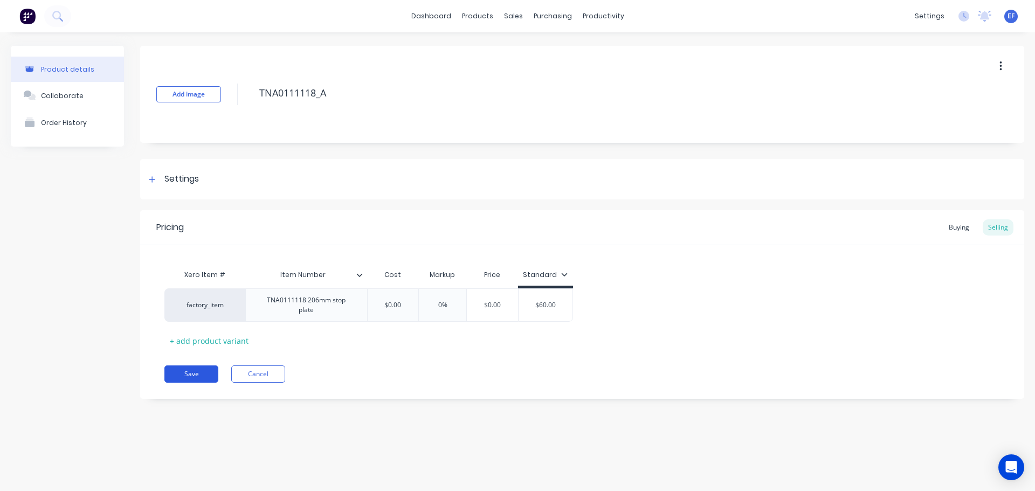
click at [181, 366] on button "Save" at bounding box center [191, 373] width 54 height 17
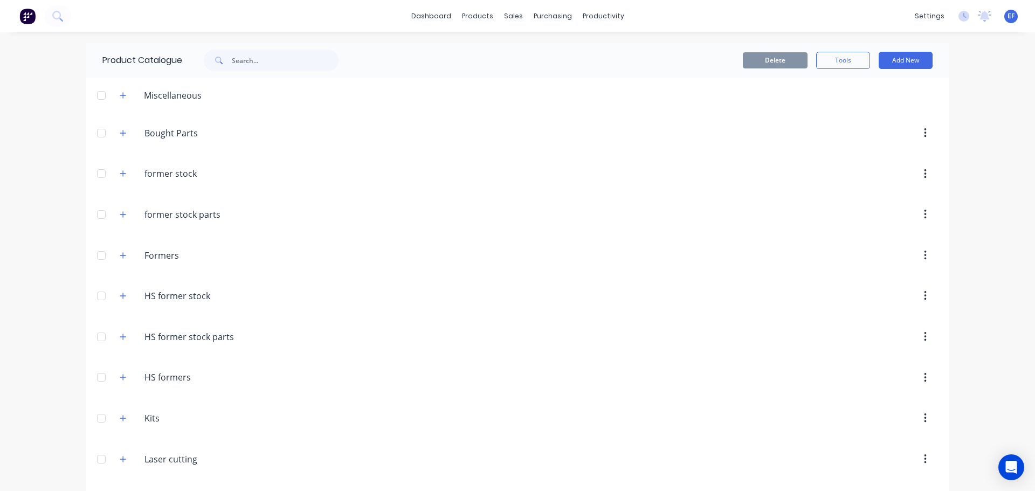
scroll to position [12854, 0]
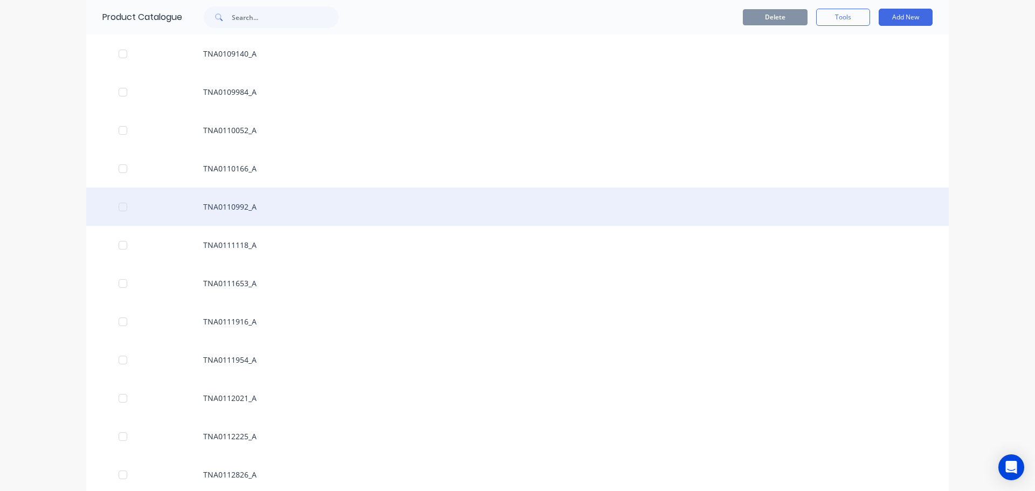
click at [252, 212] on div "TNA0110992_A" at bounding box center [517, 207] width 862 height 38
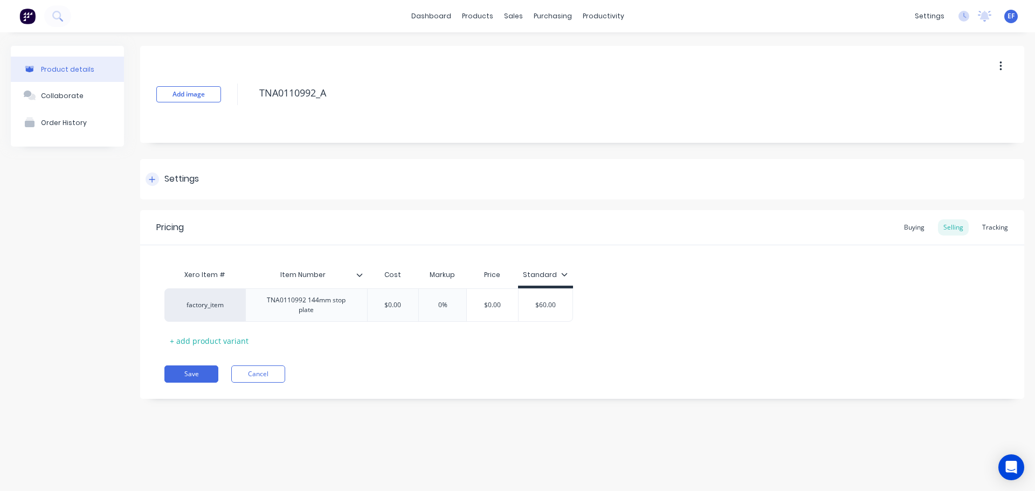
click at [155, 174] on div at bounding box center [152, 178] width 13 height 13
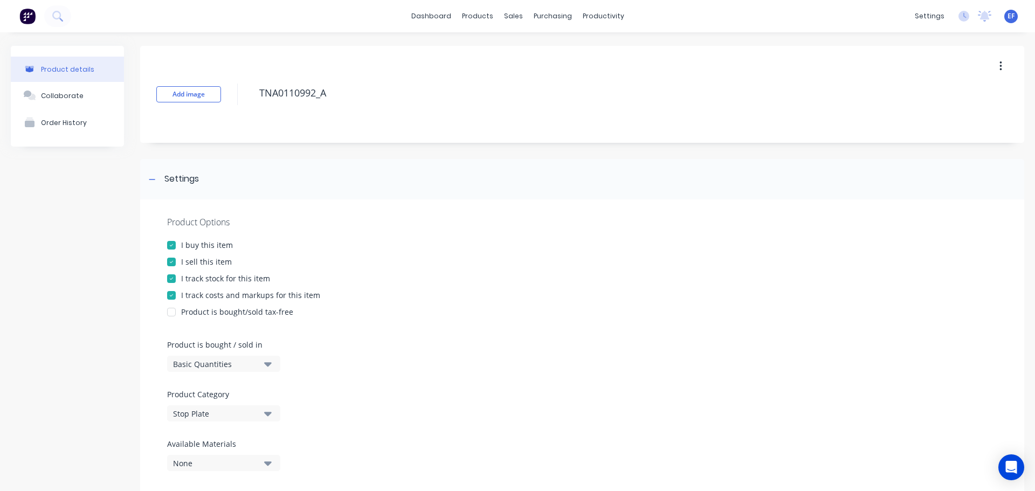
click at [181, 276] on div at bounding box center [172, 279] width 22 height 22
click at [148, 177] on div at bounding box center [152, 178] width 13 height 13
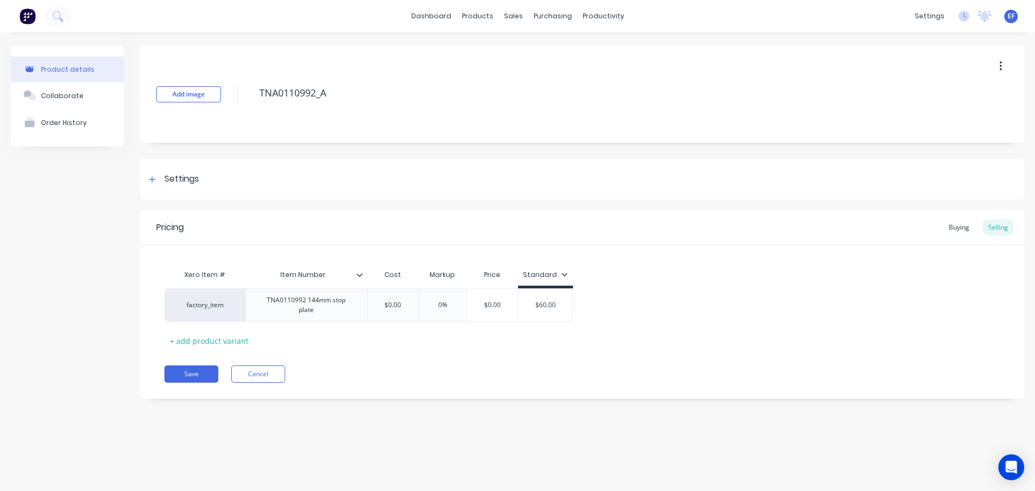
drag, startPoint x: 340, startPoint y: 95, endPoint x: 236, endPoint y: 94, distance: 104.0
click at [236, 94] on div "Add image TNA0110992_A" at bounding box center [582, 94] width 884 height 97
click at [194, 368] on button "Save" at bounding box center [191, 373] width 54 height 17
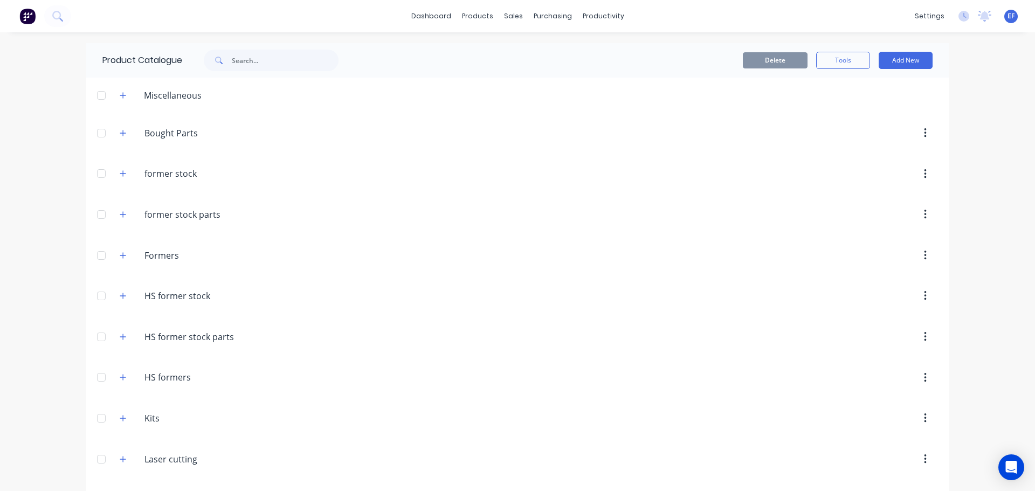
scroll to position [12816, 0]
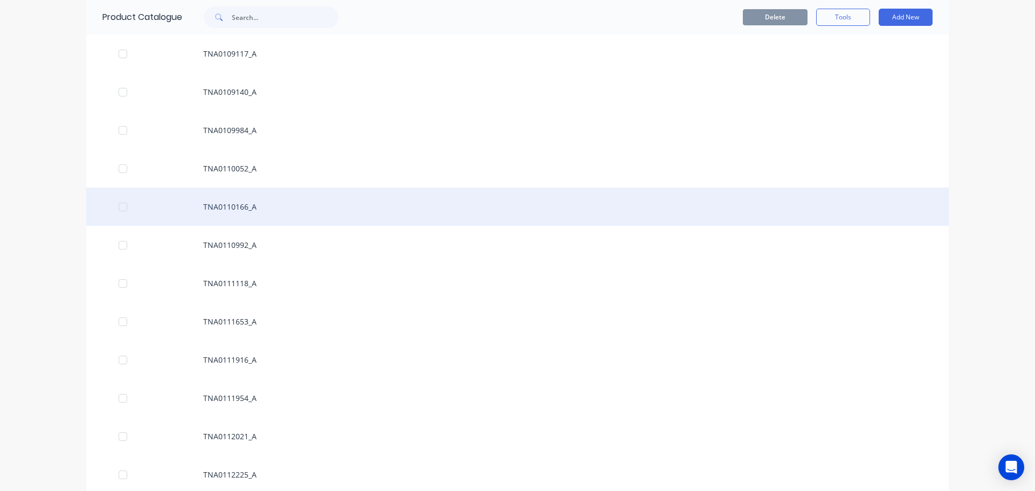
click at [250, 214] on div "TNA0110166_A" at bounding box center [517, 207] width 862 height 38
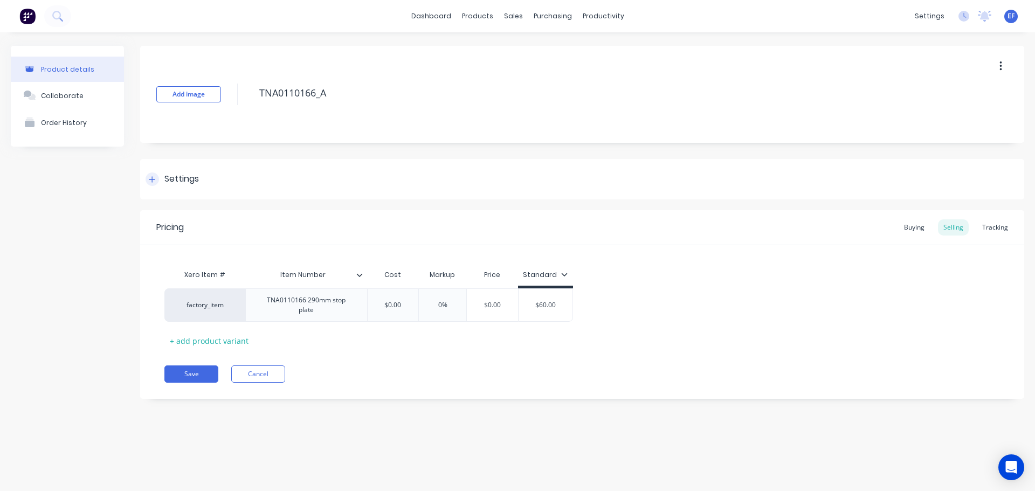
click at [159, 178] on div "Settings" at bounding box center [172, 178] width 53 height 13
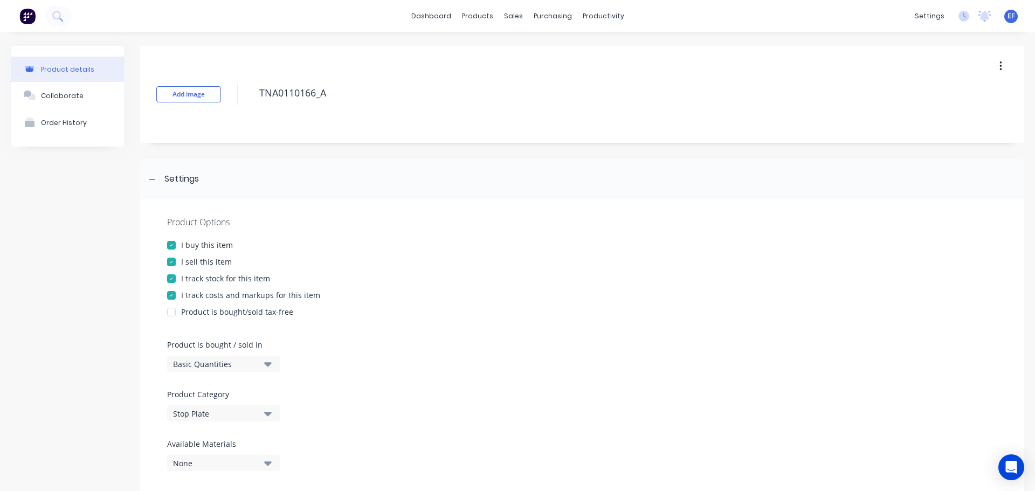
click at [178, 276] on div at bounding box center [172, 279] width 22 height 22
drag, startPoint x: 341, startPoint y: 93, endPoint x: 243, endPoint y: 92, distance: 98.1
click at [243, 92] on div "Add image TNA0110166_A" at bounding box center [582, 94] width 884 height 97
click at [155, 176] on icon at bounding box center [152, 180] width 6 height 8
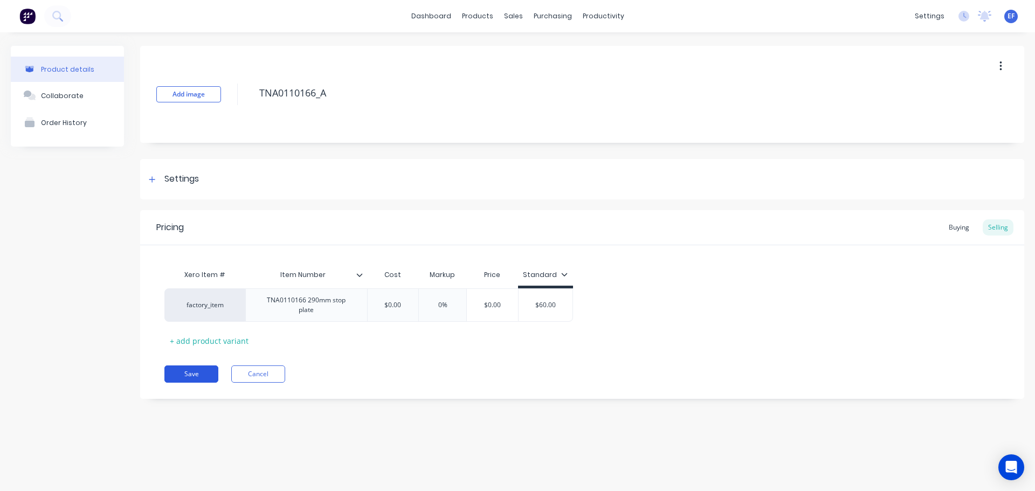
click at [197, 367] on button "Save" at bounding box center [191, 373] width 54 height 17
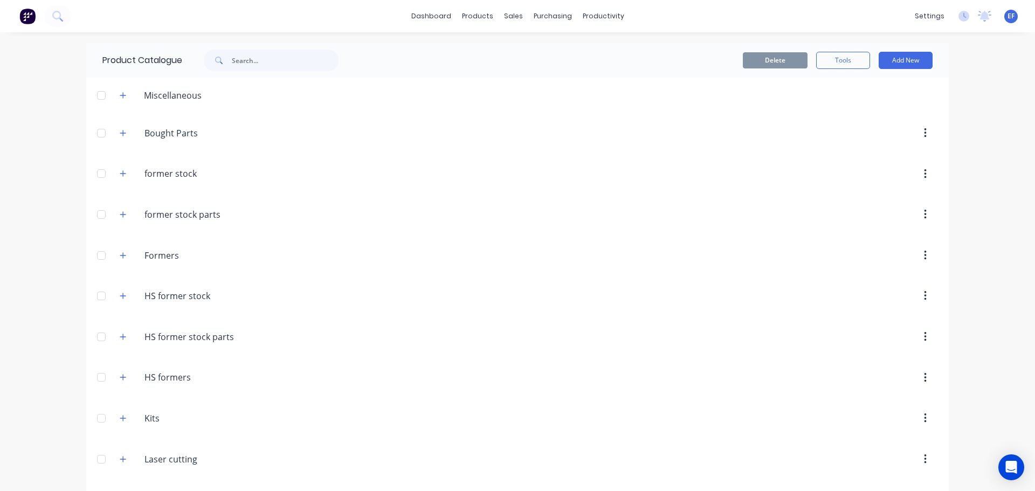
scroll to position [12778, 0]
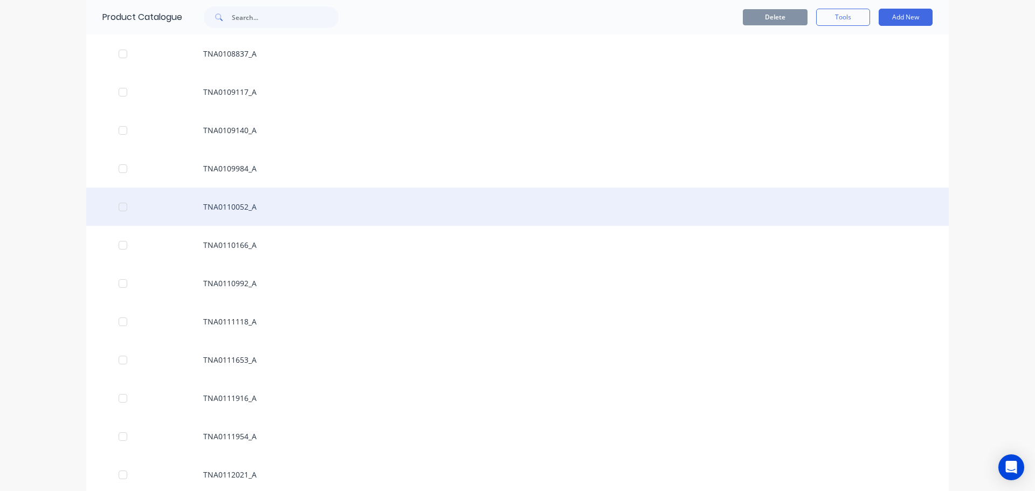
click at [226, 203] on div "TNA0110052_A" at bounding box center [517, 207] width 862 height 38
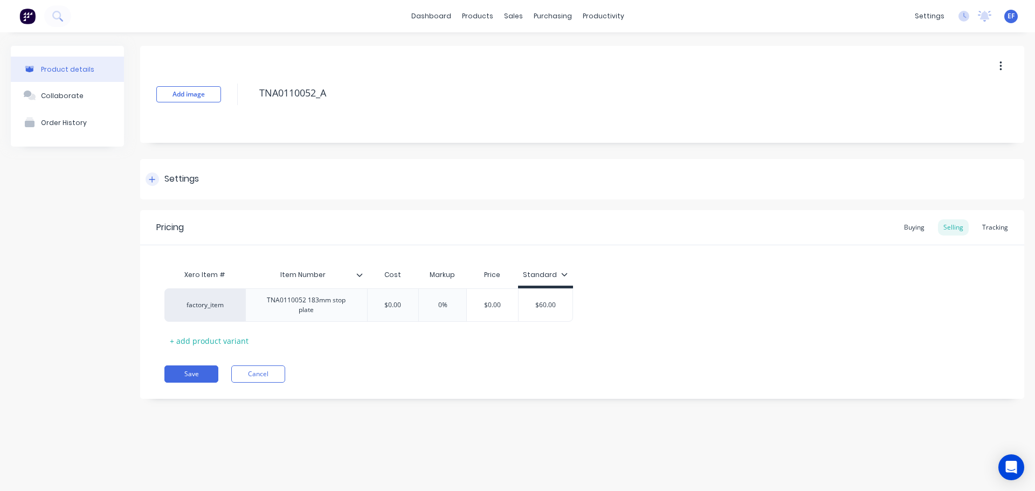
click at [179, 181] on div "Settings" at bounding box center [181, 178] width 34 height 13
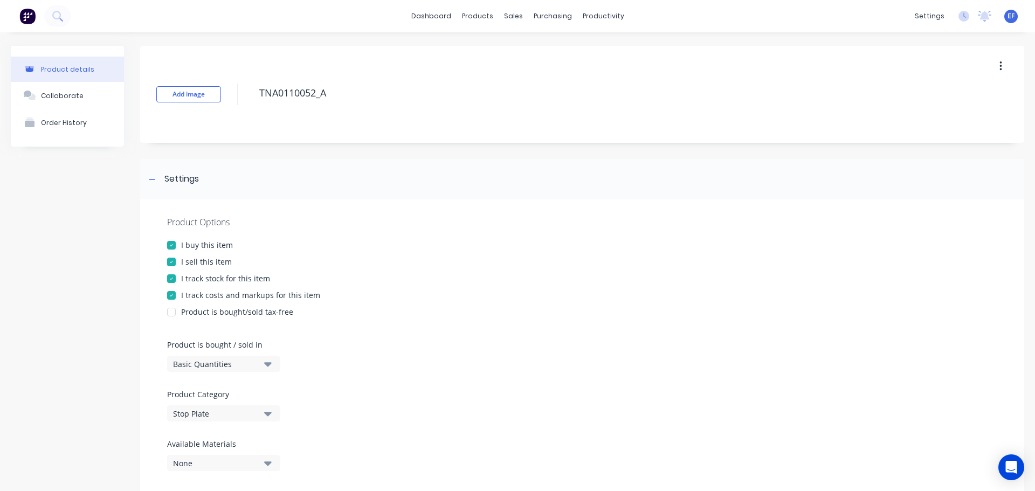
click at [178, 276] on div at bounding box center [172, 279] width 22 height 22
drag, startPoint x: 350, startPoint y: 95, endPoint x: 252, endPoint y: 98, distance: 97.6
click at [252, 98] on div "Add image TNA0110052_A" at bounding box center [582, 94] width 884 height 97
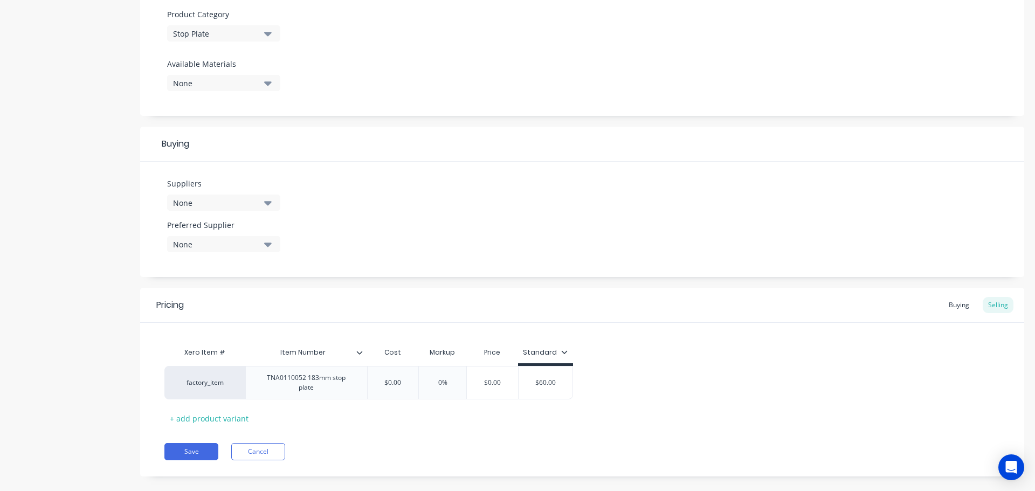
scroll to position [390, 0]
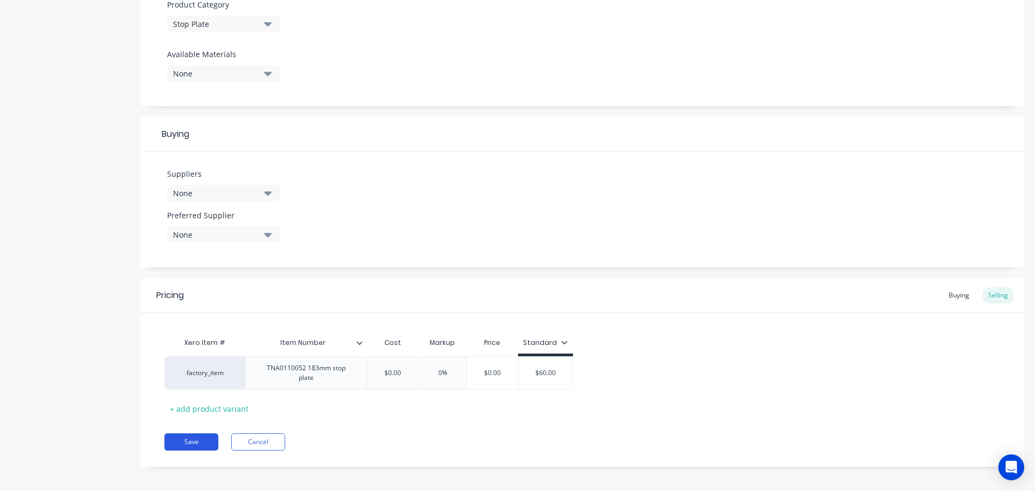
click at [194, 433] on button "Save" at bounding box center [191, 441] width 54 height 17
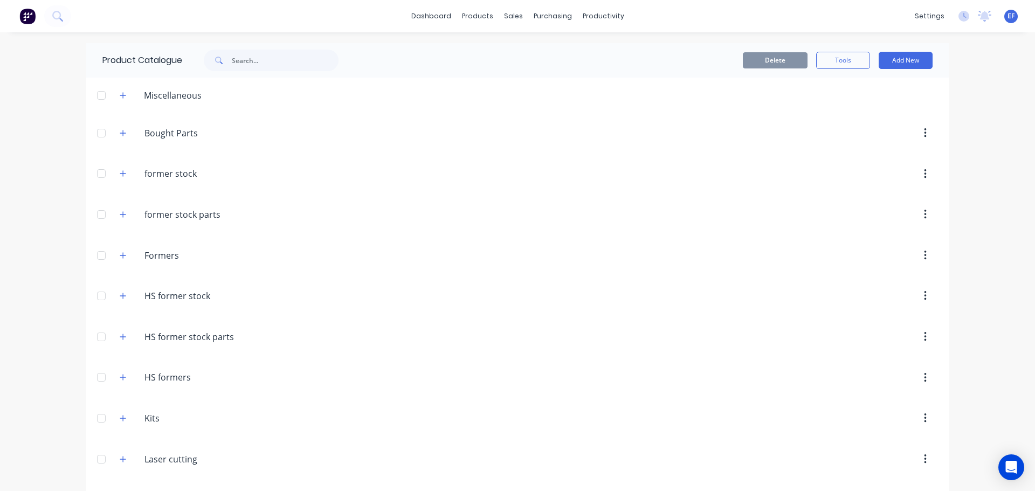
scroll to position [12740, 0]
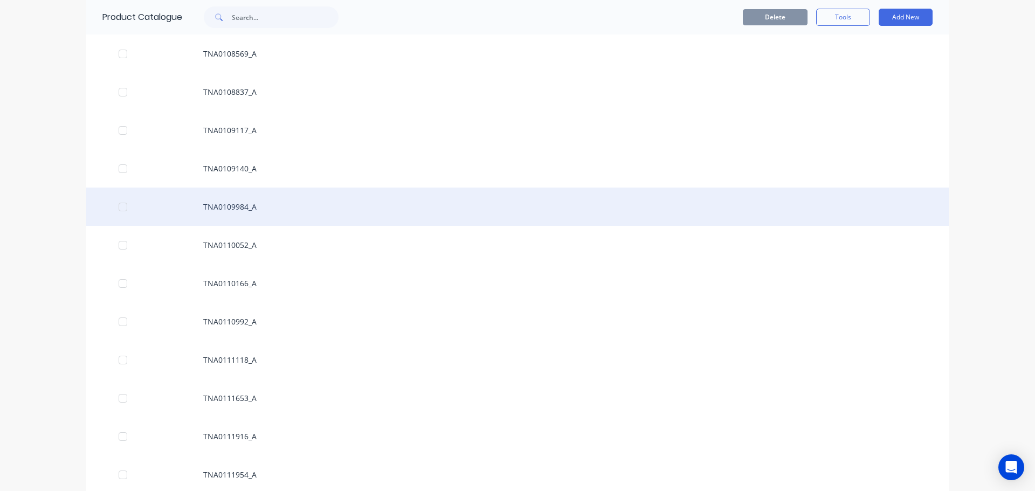
click at [241, 206] on div "TNA0109984_A" at bounding box center [517, 207] width 862 height 38
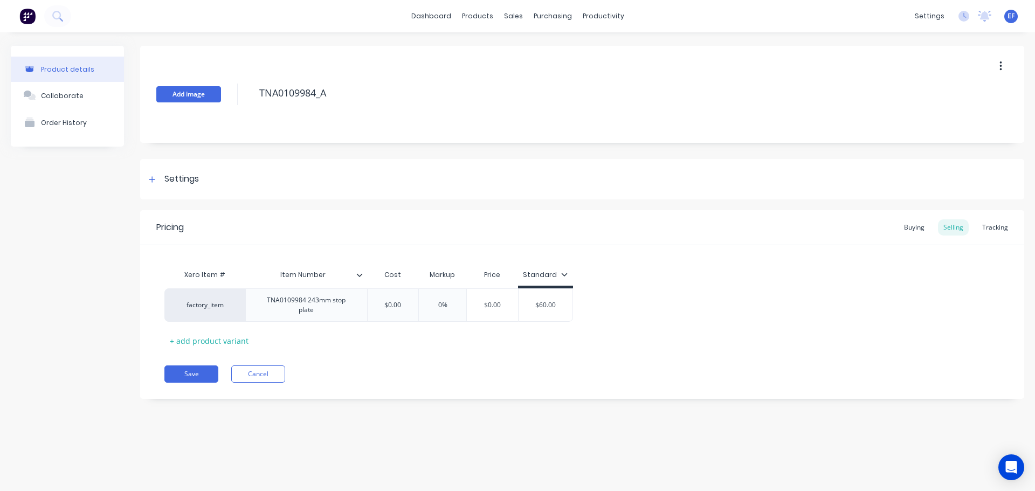
drag, startPoint x: 340, startPoint y: 87, endPoint x: 203, endPoint y: 97, distance: 137.8
click at [206, 95] on div "Add image TNA0109984_A" at bounding box center [582, 94] width 884 height 97
click at [170, 181] on div "Settings" at bounding box center [181, 178] width 34 height 13
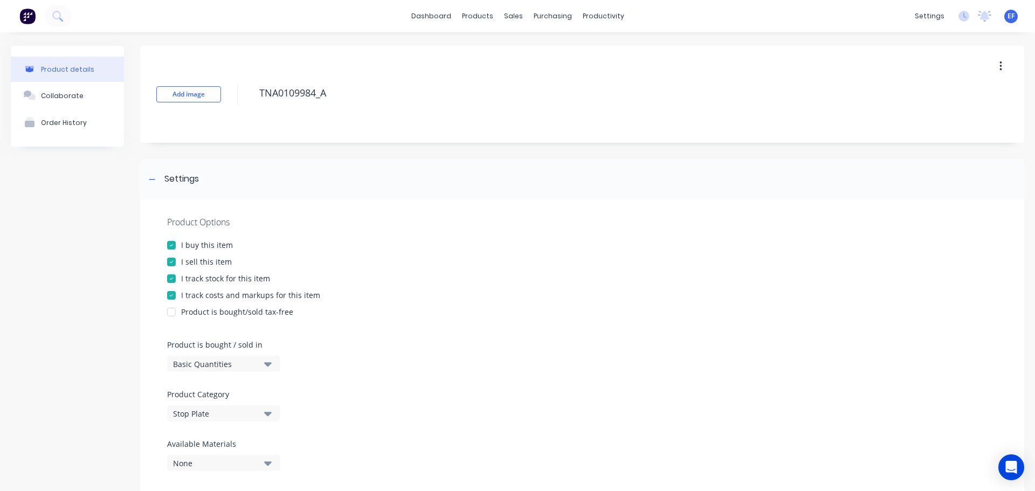
click at [182, 280] on div at bounding box center [172, 279] width 22 height 22
type textarea "x"
click at [153, 182] on icon at bounding box center [152, 180] width 6 height 8
